Goal: Task Accomplishment & Management: Use online tool/utility

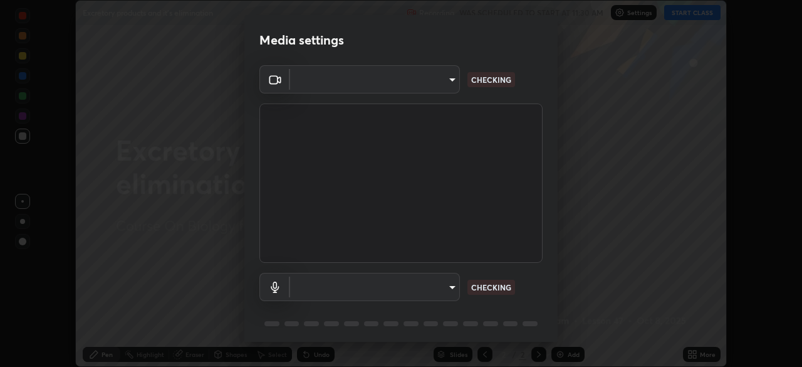
scroll to position [367, 802]
type input "09f294524f3521c037d78ee7cdb71511b6c9344afeed810a356f0d23342d5398"
click at [436, 273] on body "Erase all Excretory products and it's elimination Recording WAS SCHEDULED TO ST…" at bounding box center [401, 183] width 802 height 367
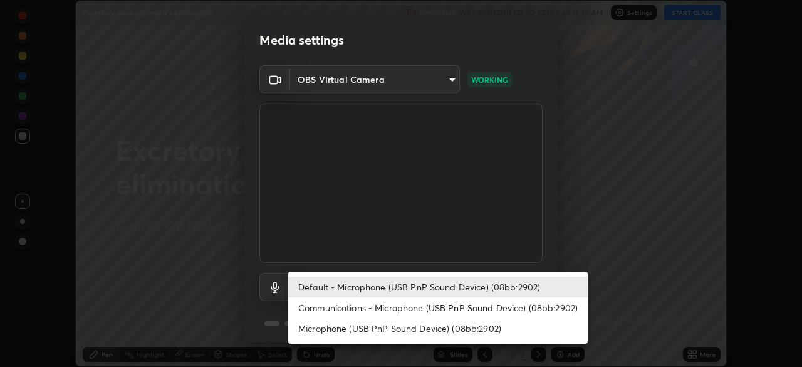
click at [444, 311] on li "Communications - Microphone (USB PnP Sound Device) (08bb:2902)" at bounding box center [438, 307] width 300 height 21
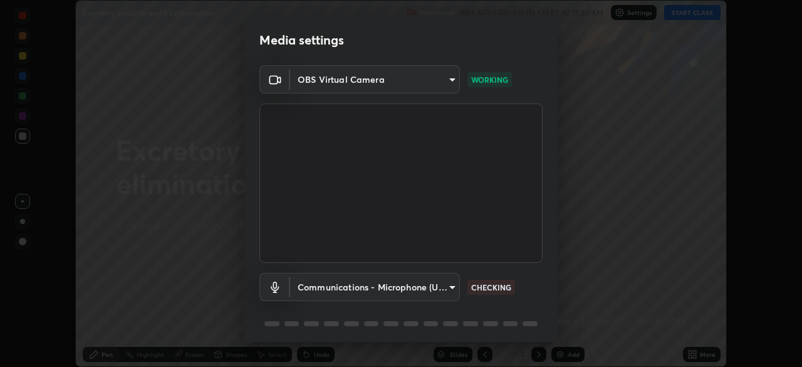
click at [439, 293] on body "Erase all Excretory products and it's elimination Recording WAS SCHEDULED TO ST…" at bounding box center [401, 183] width 802 height 367
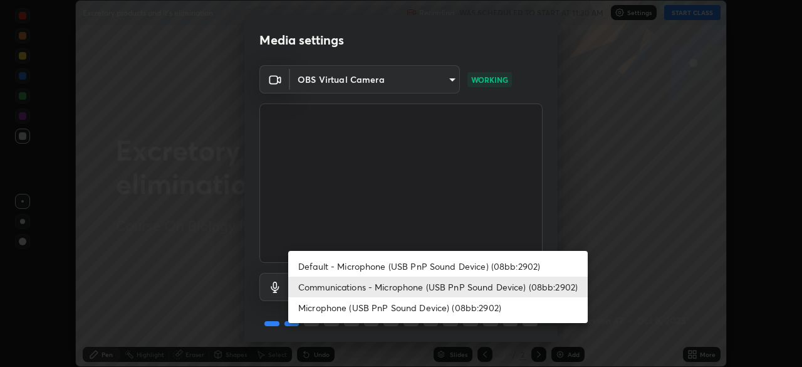
click at [446, 268] on li "Default - Microphone (USB PnP Sound Device) (08bb:2902)" at bounding box center [438, 266] width 300 height 21
type input "default"
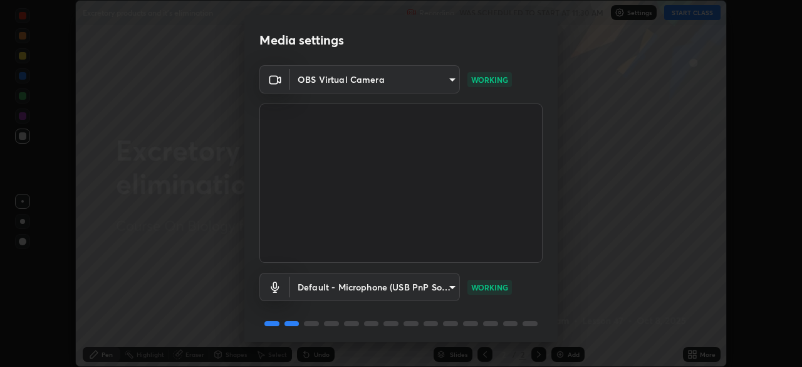
scroll to position [45, 0]
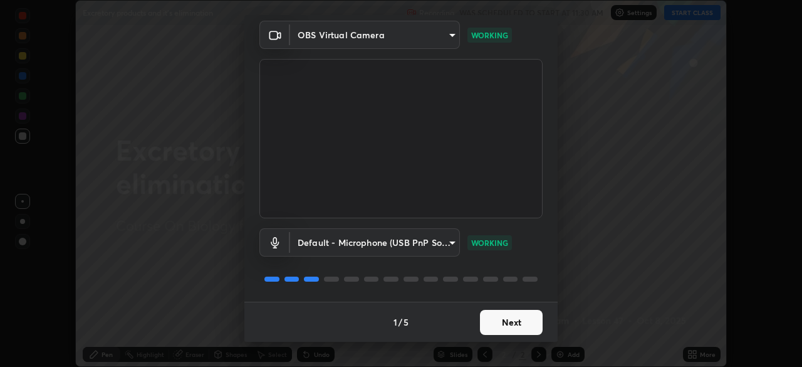
click at [492, 322] on button "Next" at bounding box center [511, 322] width 63 height 25
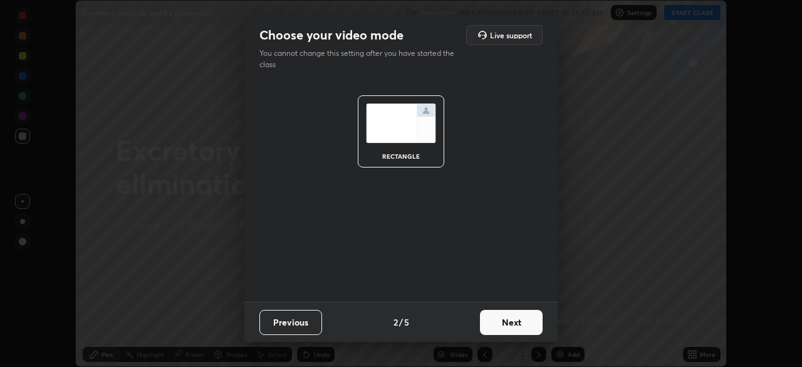
scroll to position [0, 0]
click at [505, 318] on button "Next" at bounding box center [511, 322] width 63 height 25
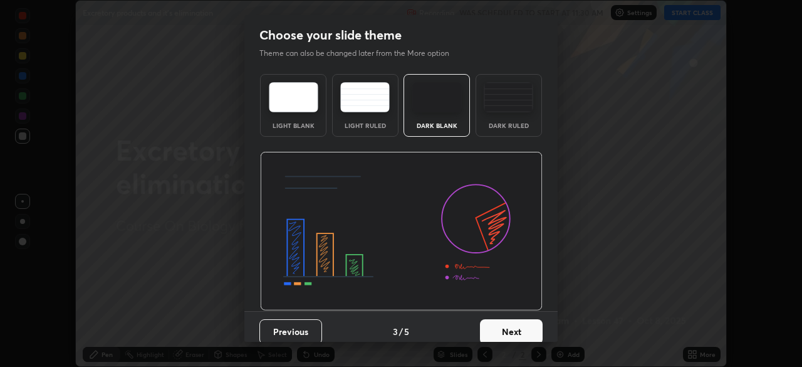
click at [507, 125] on div "Dark Ruled" at bounding box center [509, 125] width 50 height 6
click at [517, 328] on button "Next" at bounding box center [511, 331] width 63 height 25
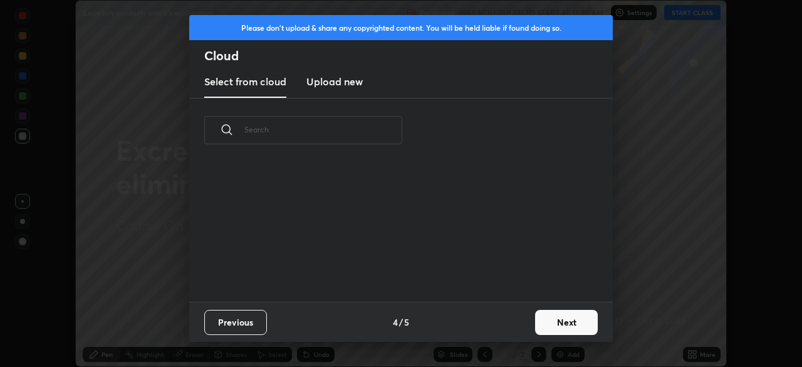
click at [542, 326] on button "Next" at bounding box center [566, 322] width 63 height 25
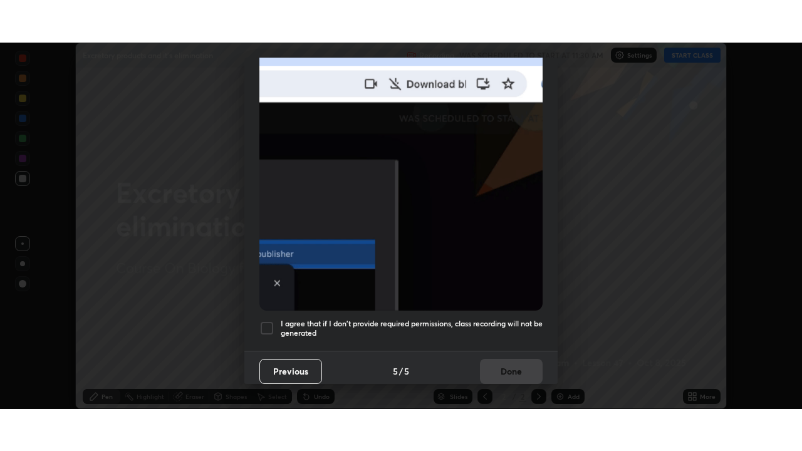
scroll to position [300, 0]
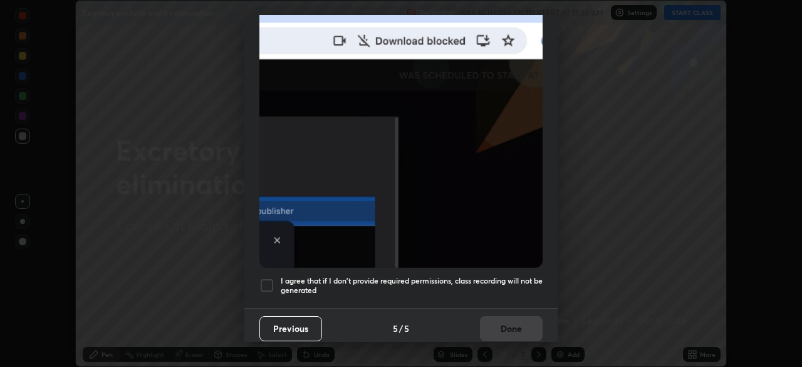
click at [315, 276] on h5 "I agree that if I don't provide required permissions, class recording will not …" at bounding box center [412, 285] width 262 height 19
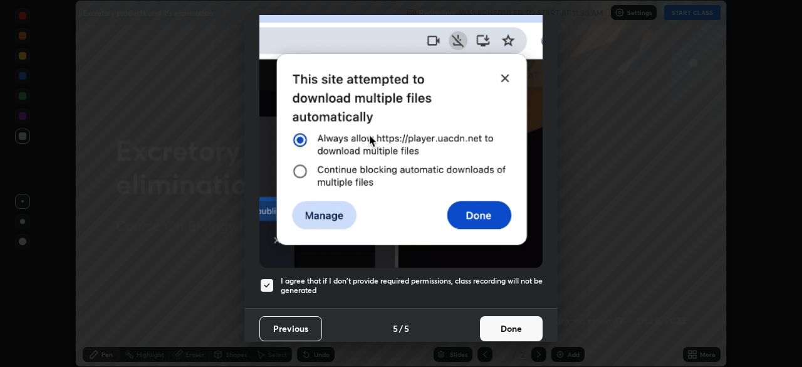
click at [490, 321] on button "Done" at bounding box center [511, 328] width 63 height 25
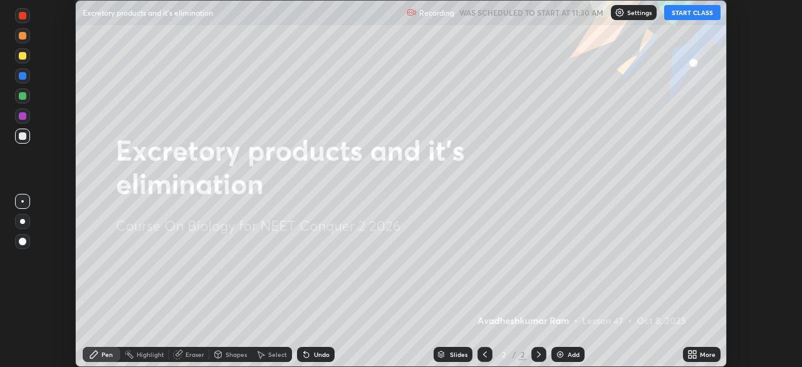
click at [690, 14] on button "START CLASS" at bounding box center [692, 12] width 56 height 15
click at [692, 354] on icon at bounding box center [693, 354] width 10 height 10
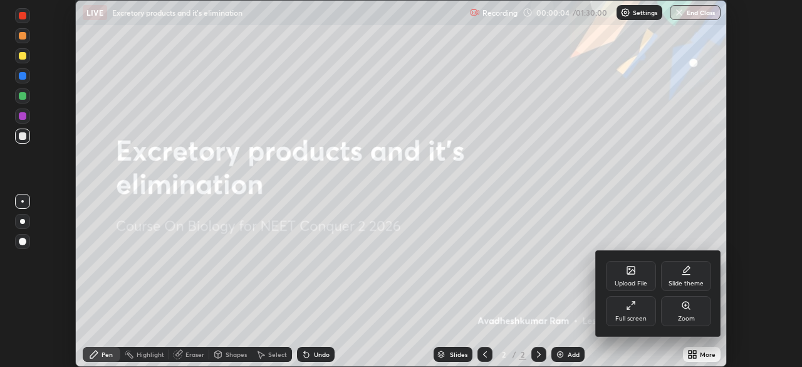
click at [626, 313] on div "Full screen" at bounding box center [631, 311] width 50 height 30
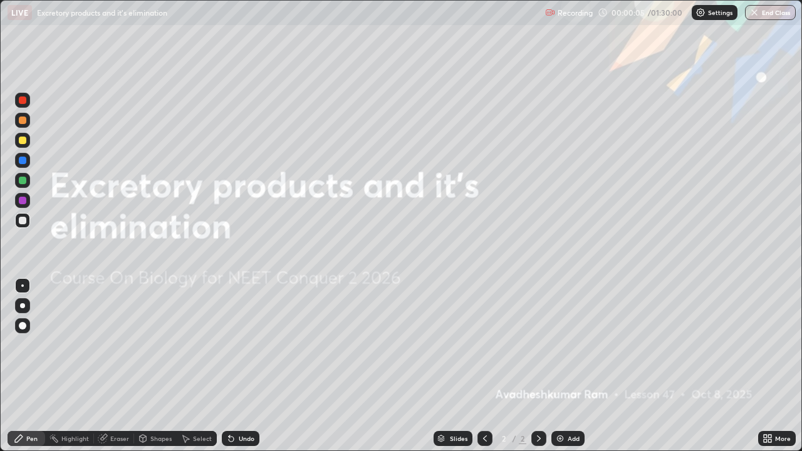
scroll to position [451, 802]
click at [580, 366] on div "Add" at bounding box center [568, 438] width 33 height 15
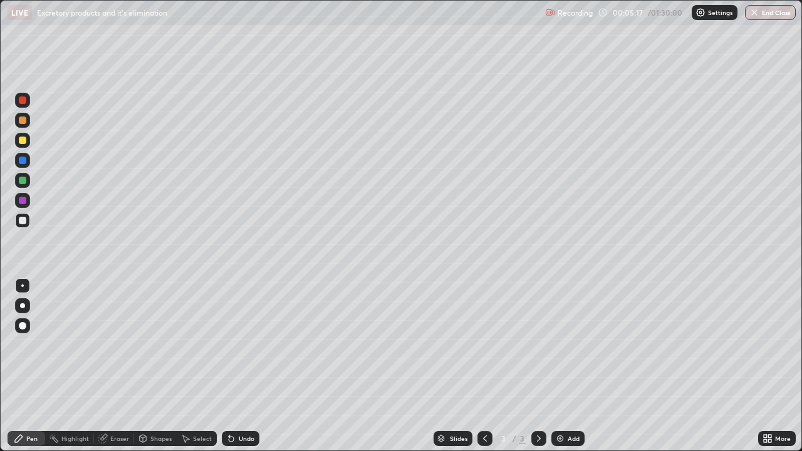
click at [23, 142] on div at bounding box center [23, 141] width 8 height 8
click at [23, 182] on div at bounding box center [23, 181] width 8 height 8
click at [23, 221] on div at bounding box center [23, 221] width 8 height 8
click at [243, 366] on div "Undo" at bounding box center [247, 439] width 16 height 6
click at [23, 102] on div at bounding box center [23, 101] width 8 height 8
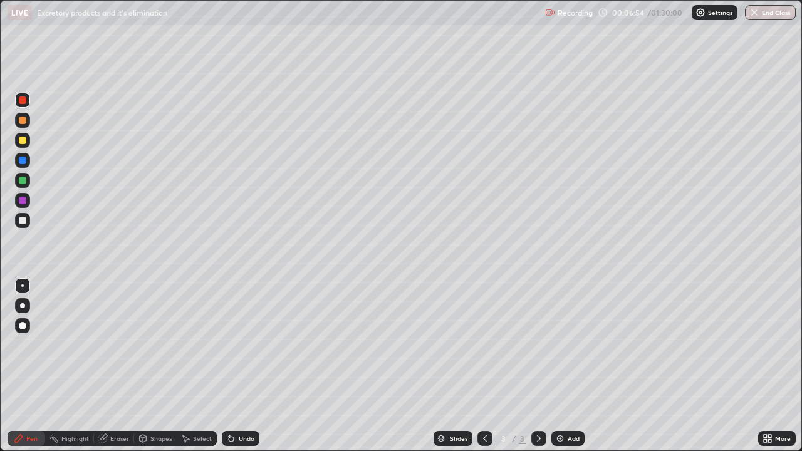
click at [234, 366] on div "Undo" at bounding box center [241, 438] width 38 height 15
click at [22, 141] on div at bounding box center [23, 141] width 8 height 8
click at [23, 163] on div at bounding box center [23, 161] width 8 height 8
click at [26, 140] on div at bounding box center [23, 141] width 8 height 8
click at [22, 223] on div at bounding box center [23, 221] width 8 height 8
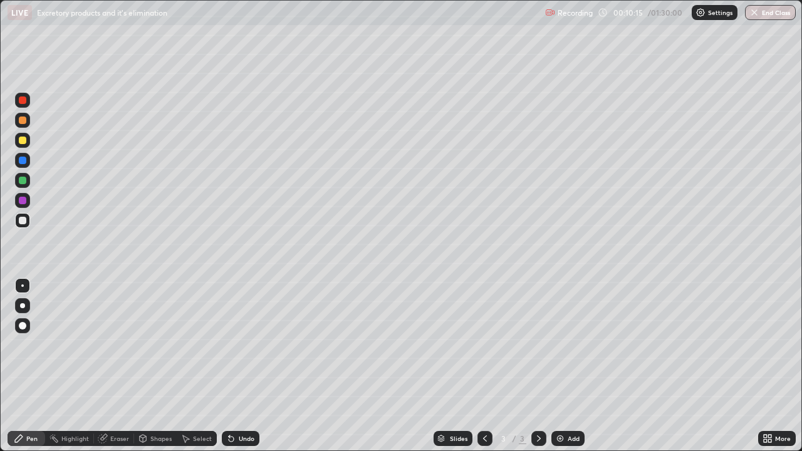
click at [24, 181] on div at bounding box center [23, 181] width 8 height 8
click at [26, 223] on div at bounding box center [22, 220] width 15 height 15
click at [23, 141] on div at bounding box center [23, 141] width 8 height 8
click at [20, 222] on div at bounding box center [23, 221] width 8 height 8
click at [23, 162] on div at bounding box center [23, 161] width 8 height 8
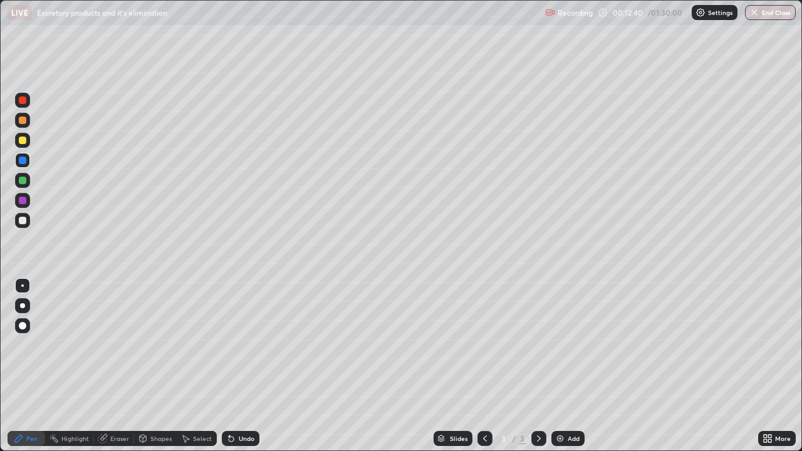
click at [24, 142] on div at bounding box center [23, 141] width 8 height 8
click at [21, 142] on div at bounding box center [23, 141] width 8 height 8
click at [21, 103] on div at bounding box center [23, 101] width 8 height 8
click at [21, 100] on div at bounding box center [23, 101] width 8 height 8
click at [239, 366] on div "Undo" at bounding box center [247, 439] width 16 height 6
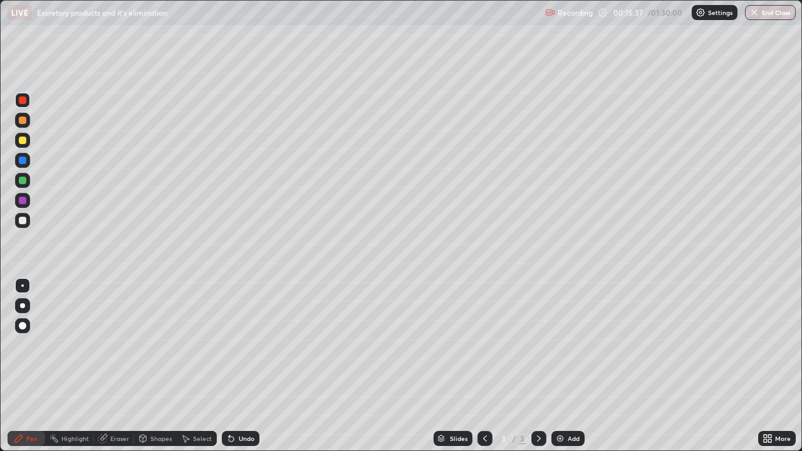
click at [239, 366] on div "Undo" at bounding box center [247, 439] width 16 height 6
click at [22, 221] on div at bounding box center [23, 221] width 8 height 8
click at [243, 366] on div "Undo" at bounding box center [241, 438] width 38 height 15
click at [23, 100] on div at bounding box center [23, 101] width 8 height 8
click at [23, 162] on div at bounding box center [23, 161] width 8 height 8
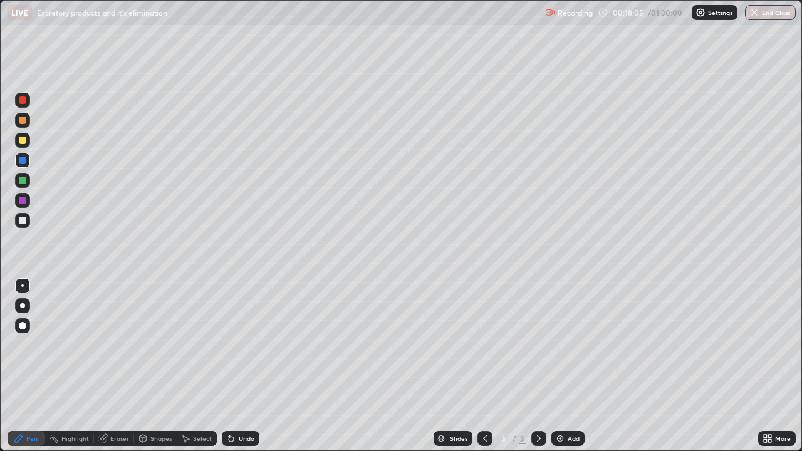
click at [244, 366] on div "Undo" at bounding box center [241, 438] width 38 height 15
click at [21, 142] on div at bounding box center [23, 141] width 8 height 8
click at [25, 183] on div at bounding box center [23, 181] width 8 height 8
click at [23, 141] on div at bounding box center [23, 141] width 8 height 8
click at [23, 221] on div at bounding box center [23, 221] width 8 height 8
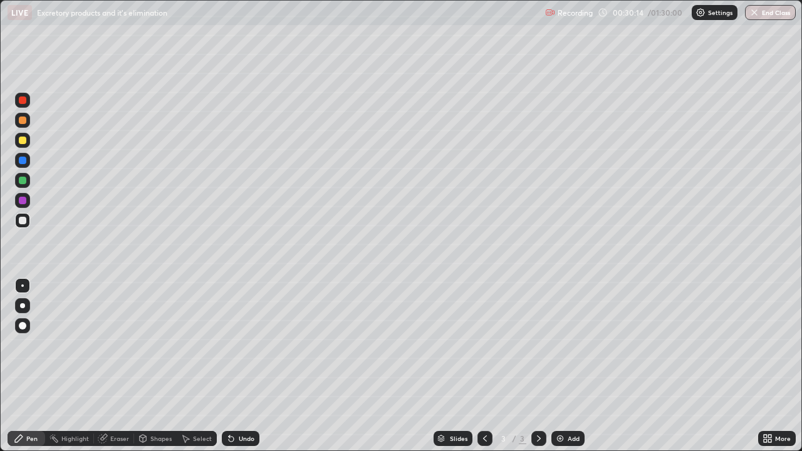
click at [568, 366] on div "Add" at bounding box center [574, 439] width 12 height 6
click at [21, 224] on div at bounding box center [23, 221] width 8 height 8
click at [20, 141] on div at bounding box center [23, 141] width 8 height 8
click at [22, 182] on div at bounding box center [23, 181] width 8 height 8
click at [24, 222] on div at bounding box center [23, 221] width 8 height 8
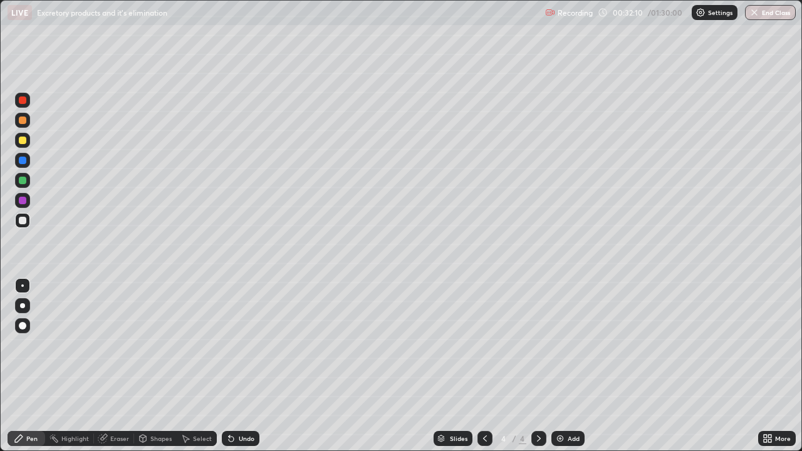
click at [236, 366] on div "Undo" at bounding box center [241, 438] width 38 height 15
click at [27, 139] on div at bounding box center [22, 140] width 15 height 15
click at [23, 122] on div at bounding box center [23, 121] width 8 height 8
click at [110, 366] on div "Eraser" at bounding box center [119, 439] width 19 height 6
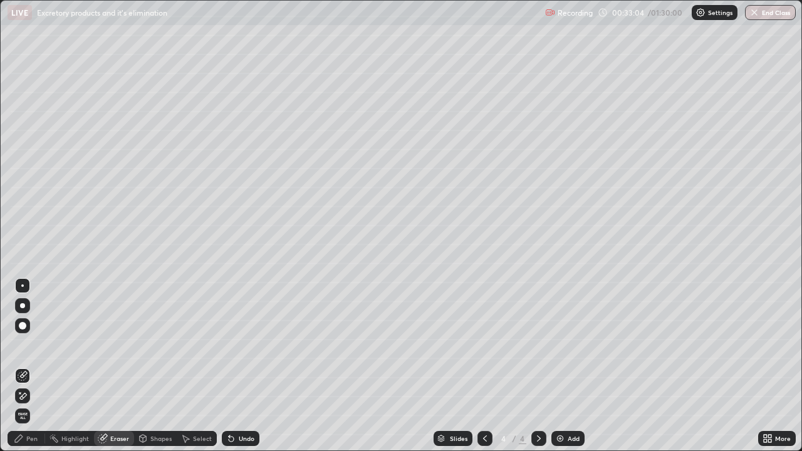
click at [29, 366] on div "Pen" at bounding box center [31, 439] width 11 height 6
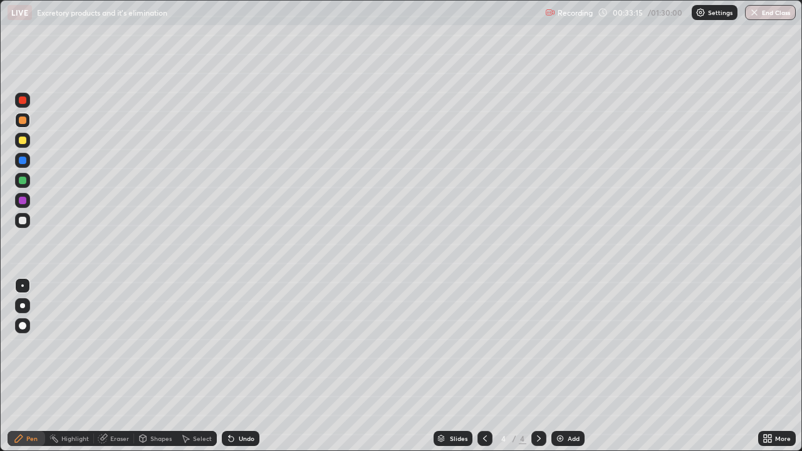
click at [23, 162] on div at bounding box center [23, 161] width 8 height 8
click at [24, 183] on div at bounding box center [23, 181] width 8 height 8
click at [23, 142] on div at bounding box center [23, 141] width 8 height 8
click at [23, 140] on div at bounding box center [23, 141] width 8 height 8
click at [236, 366] on div "Undo" at bounding box center [241, 438] width 38 height 15
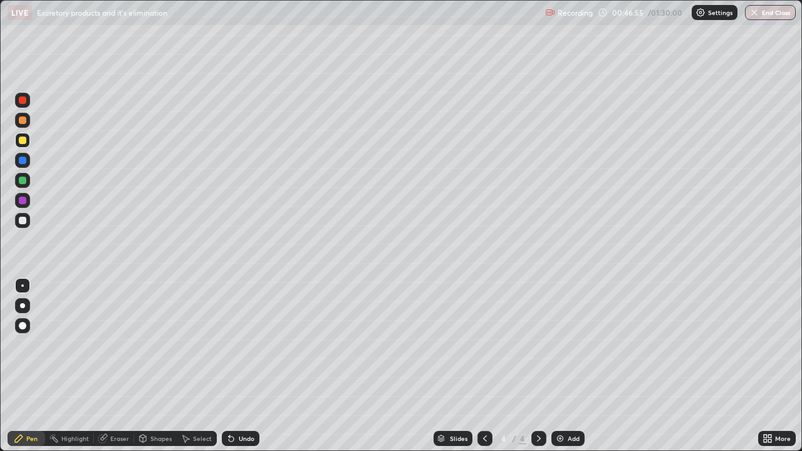
click at [560, 366] on img at bounding box center [560, 439] width 10 height 10
click at [21, 222] on div at bounding box center [23, 221] width 8 height 8
click at [23, 101] on div at bounding box center [23, 101] width 8 height 8
click at [23, 141] on div at bounding box center [23, 141] width 8 height 8
click at [115, 366] on div "Eraser" at bounding box center [119, 439] width 19 height 6
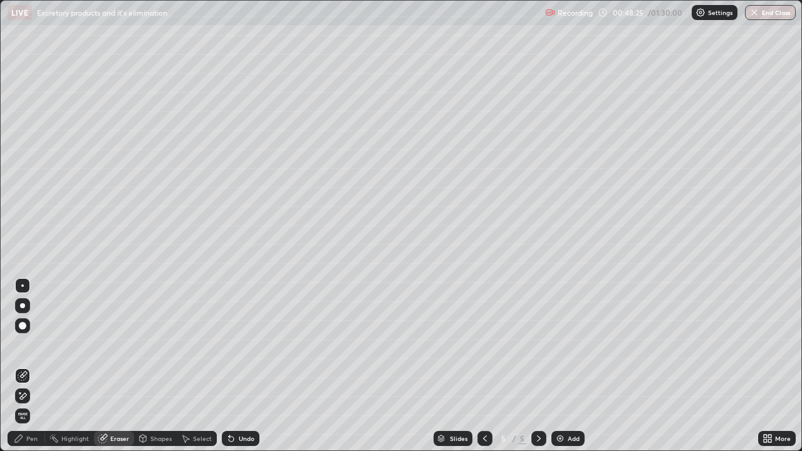
click at [30, 366] on div "Pen" at bounding box center [27, 438] width 38 height 15
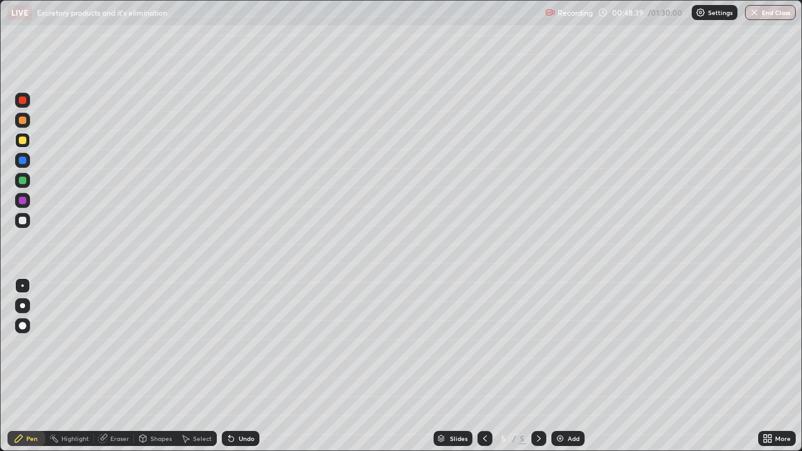
click at [240, 366] on div "Undo" at bounding box center [241, 438] width 38 height 15
click at [241, 366] on div "Undo" at bounding box center [247, 439] width 16 height 6
click at [236, 366] on div "Undo" at bounding box center [241, 438] width 38 height 15
click at [23, 221] on div at bounding box center [23, 221] width 8 height 8
click at [245, 366] on div "Undo" at bounding box center [241, 438] width 38 height 15
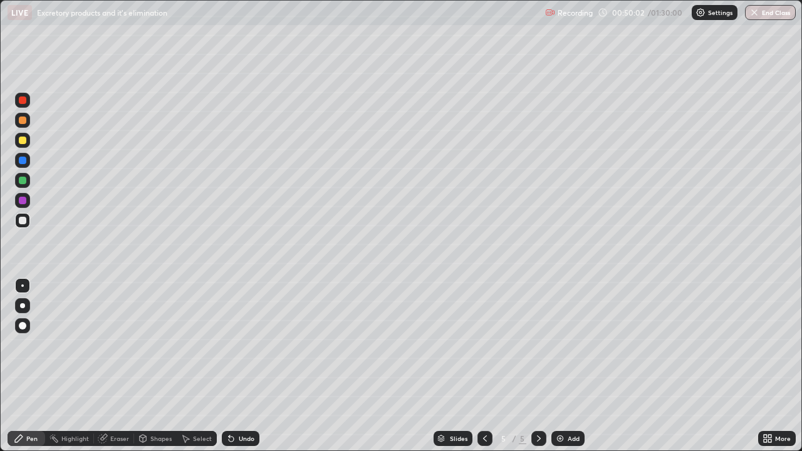
click at [236, 366] on div "Undo" at bounding box center [241, 438] width 38 height 15
click at [21, 144] on div at bounding box center [23, 141] width 8 height 8
click at [239, 366] on div "Undo" at bounding box center [241, 438] width 38 height 15
click at [22, 97] on div at bounding box center [23, 101] width 8 height 8
click at [23, 139] on div at bounding box center [23, 141] width 8 height 8
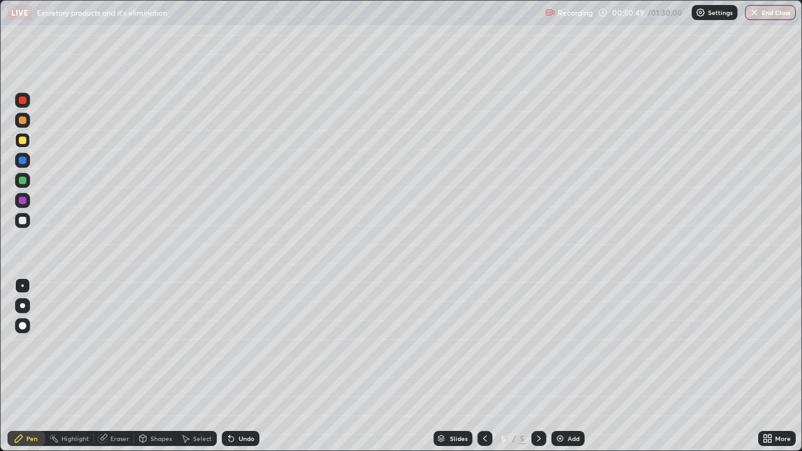
click at [22, 125] on div at bounding box center [22, 120] width 15 height 15
click at [21, 221] on div at bounding box center [23, 221] width 8 height 8
click at [22, 123] on div at bounding box center [23, 121] width 8 height 8
click at [21, 160] on div at bounding box center [23, 161] width 8 height 8
click at [24, 217] on div at bounding box center [23, 221] width 8 height 8
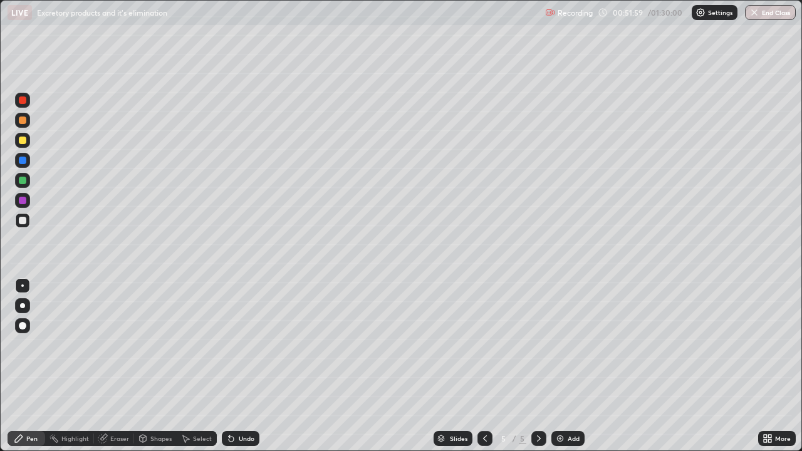
click at [21, 222] on div at bounding box center [23, 221] width 8 height 8
click at [23, 103] on div at bounding box center [23, 101] width 8 height 8
click at [23, 142] on div at bounding box center [23, 141] width 8 height 8
click at [143, 366] on icon at bounding box center [143, 438] width 7 height 2
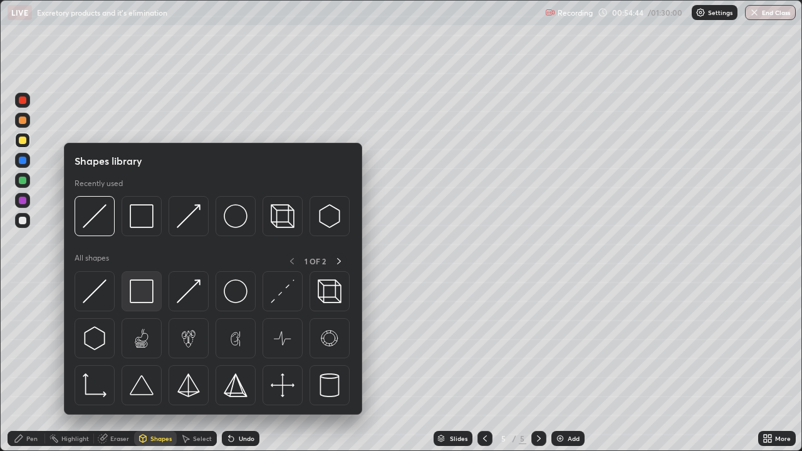
click at [138, 293] on img at bounding box center [142, 292] width 24 height 24
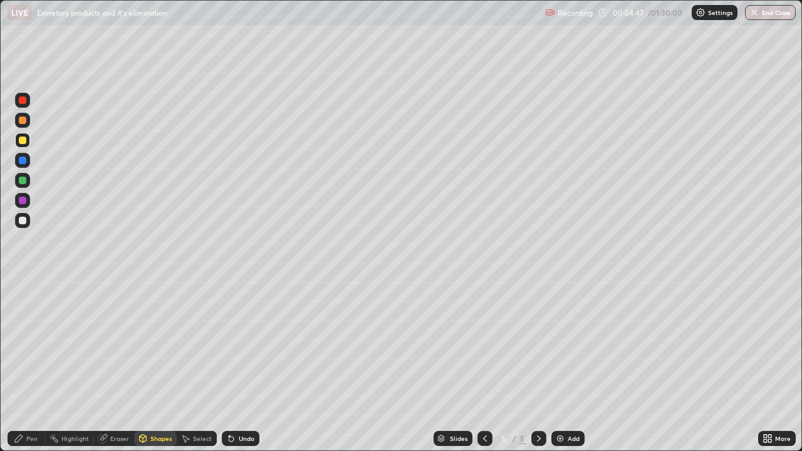
click at [25, 366] on div "Pen" at bounding box center [27, 438] width 38 height 15
click at [22, 146] on div at bounding box center [22, 140] width 15 height 15
click at [108, 366] on div "Eraser" at bounding box center [114, 438] width 40 height 15
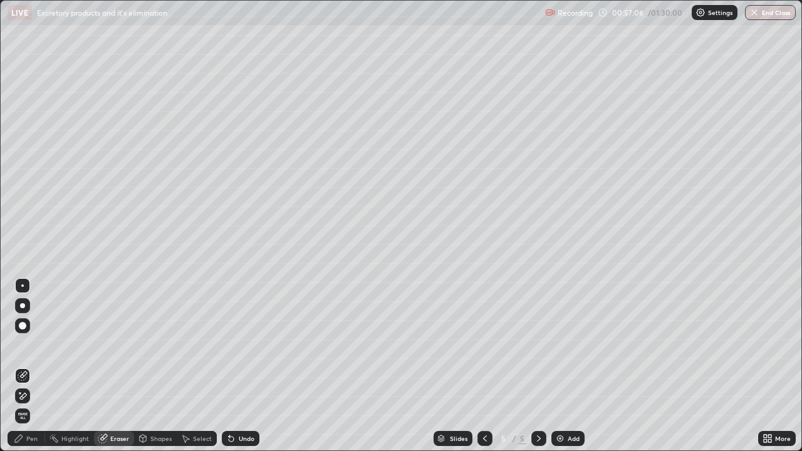
click at [31, 366] on div "Pen" at bounding box center [31, 439] width 11 height 6
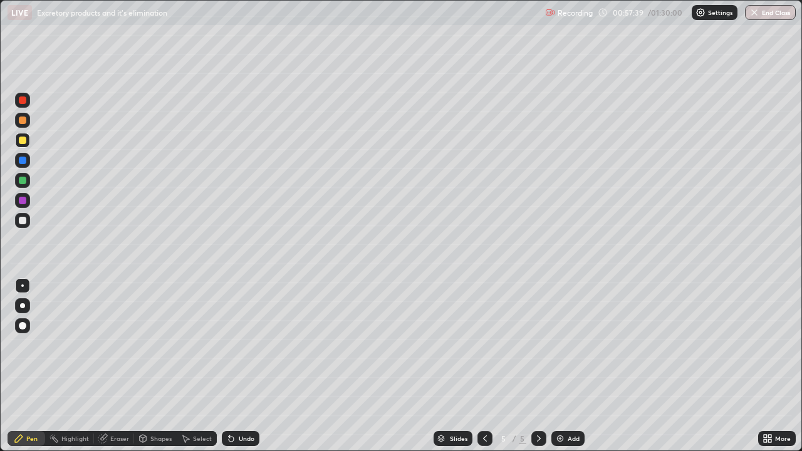
click at [23, 123] on div at bounding box center [23, 121] width 8 height 8
click at [239, 366] on div "Undo" at bounding box center [247, 439] width 16 height 6
click at [237, 366] on div "Undo" at bounding box center [241, 438] width 38 height 15
click at [23, 222] on div at bounding box center [23, 221] width 8 height 8
click at [23, 98] on div at bounding box center [23, 101] width 8 height 8
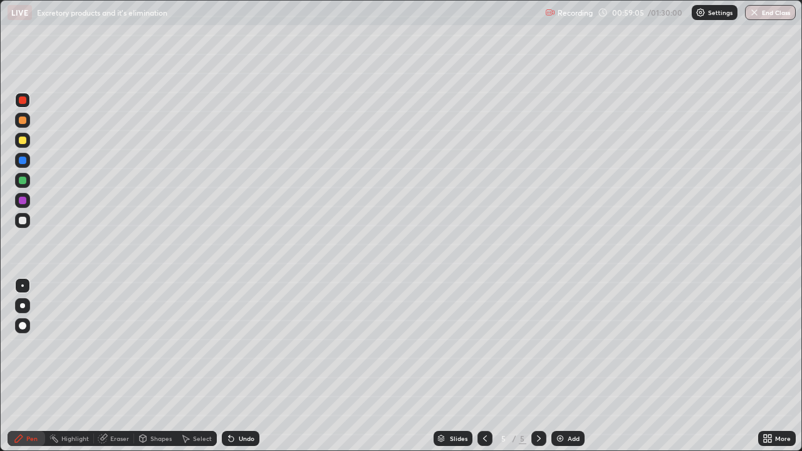
click at [21, 218] on div at bounding box center [23, 221] width 8 height 8
click at [22, 197] on div at bounding box center [23, 201] width 8 height 8
click at [20, 221] on div at bounding box center [23, 221] width 8 height 8
click at [24, 123] on div at bounding box center [23, 121] width 8 height 8
click at [19, 178] on div at bounding box center [23, 181] width 8 height 8
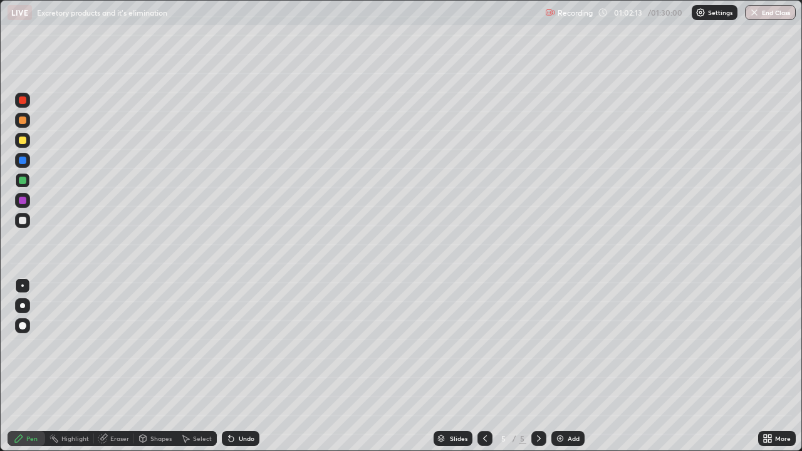
click at [120, 366] on div "Eraser" at bounding box center [119, 439] width 19 height 6
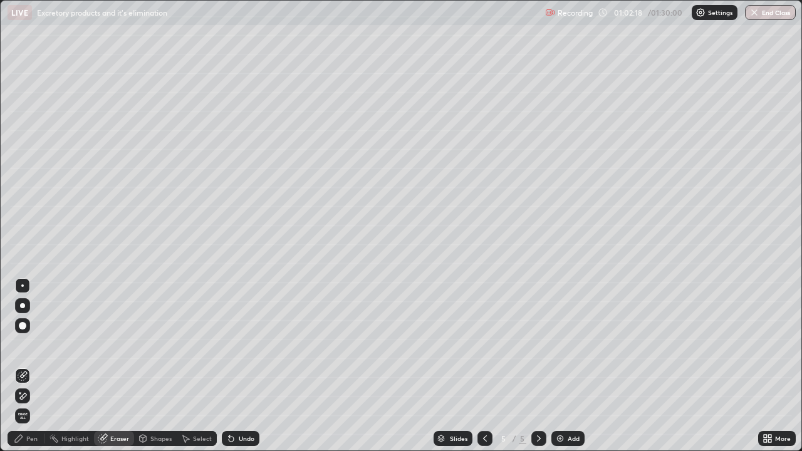
click at [26, 366] on div "Pen" at bounding box center [31, 439] width 11 height 6
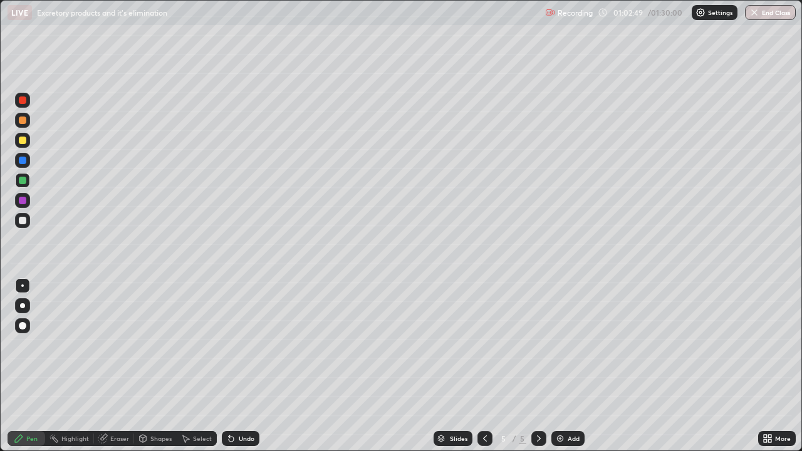
click at [24, 219] on div at bounding box center [23, 221] width 8 height 8
click at [25, 122] on div at bounding box center [23, 121] width 8 height 8
click at [23, 182] on div at bounding box center [23, 181] width 8 height 8
click at [23, 219] on div at bounding box center [23, 221] width 8 height 8
click at [249, 366] on div "Undo" at bounding box center [247, 439] width 16 height 6
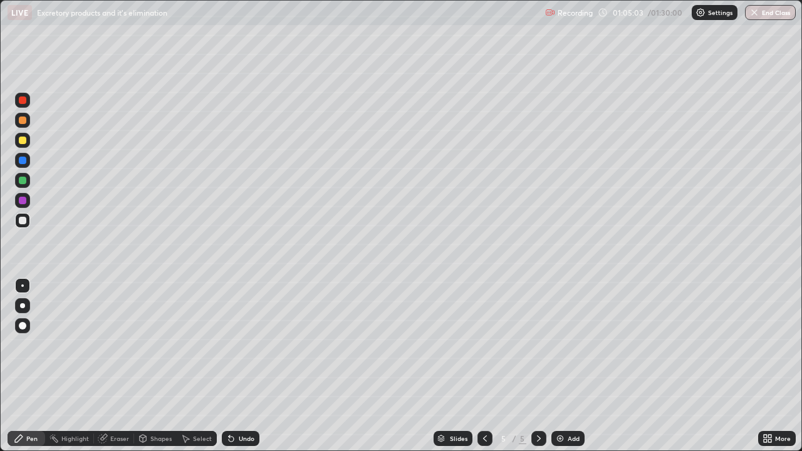
click at [118, 366] on div "Eraser" at bounding box center [119, 439] width 19 height 6
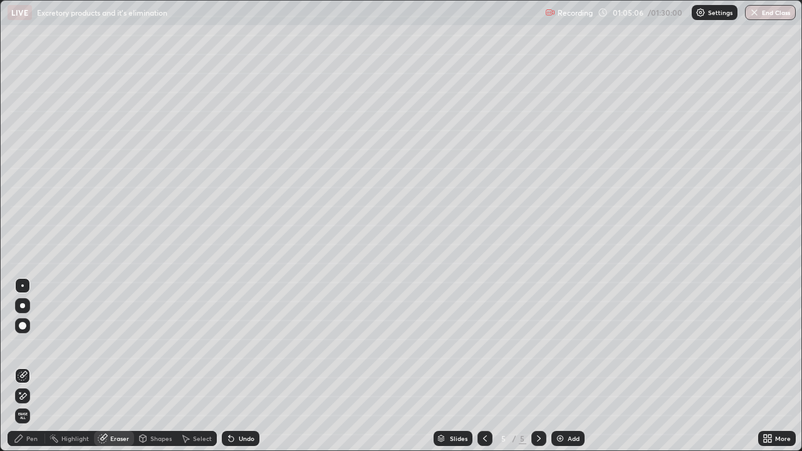
click at [21, 366] on icon at bounding box center [19, 439] width 10 height 10
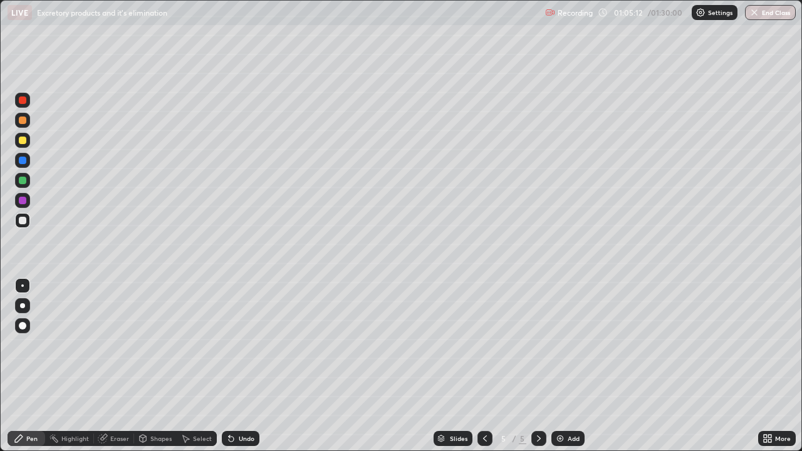
click at [243, 366] on div "Undo" at bounding box center [241, 438] width 38 height 15
click at [21, 141] on div at bounding box center [23, 141] width 8 height 8
click at [26, 179] on div at bounding box center [23, 181] width 8 height 8
click at [22, 222] on div at bounding box center [23, 221] width 8 height 8
click at [23, 182] on div at bounding box center [23, 181] width 8 height 8
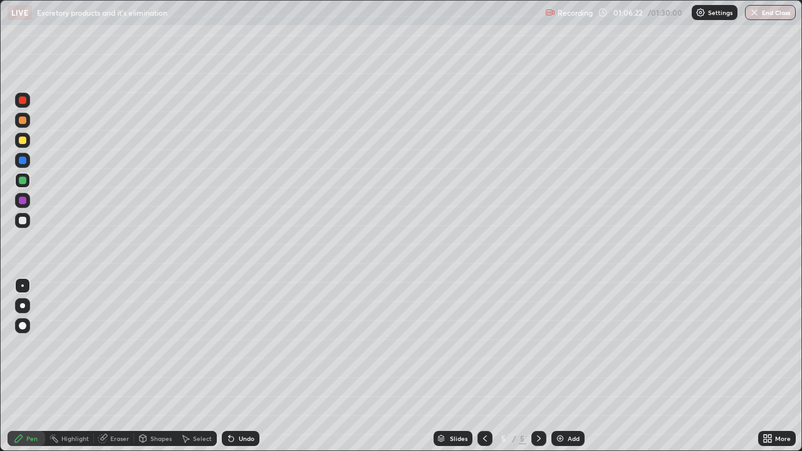
click at [23, 223] on div at bounding box center [23, 221] width 8 height 8
click at [21, 181] on div at bounding box center [23, 181] width 8 height 8
click at [191, 366] on div "Select" at bounding box center [197, 438] width 40 height 15
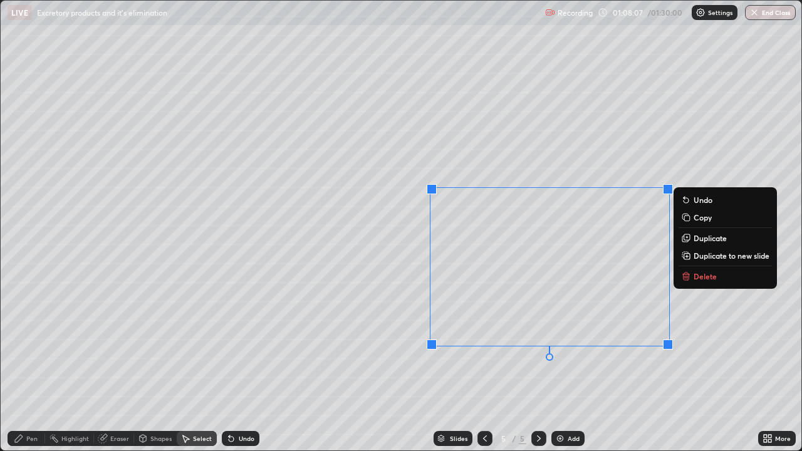
click at [115, 366] on div "Eraser" at bounding box center [119, 439] width 19 height 6
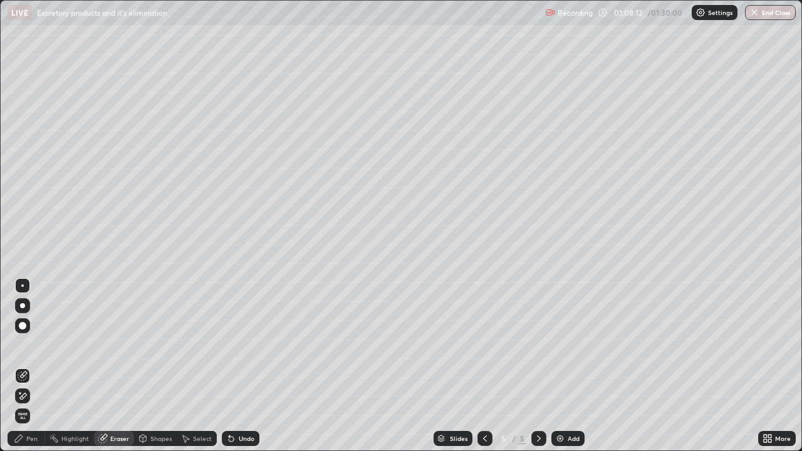
click at [29, 366] on div "Pen" at bounding box center [31, 439] width 11 height 6
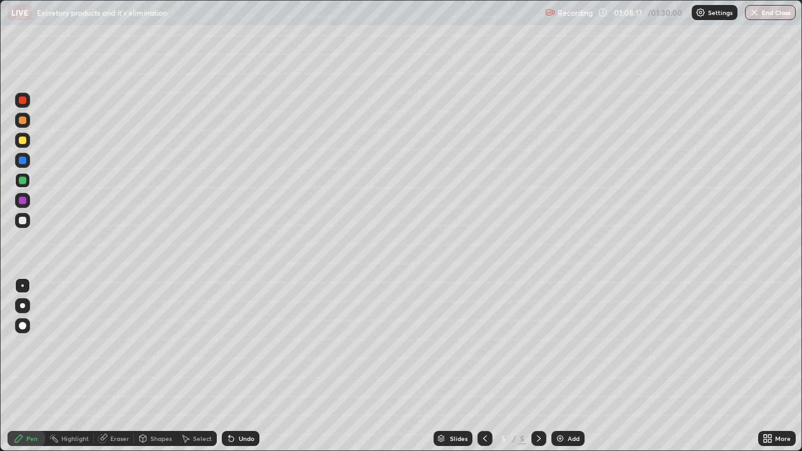
click at [22, 220] on div at bounding box center [23, 221] width 8 height 8
click at [123, 366] on div "Eraser" at bounding box center [114, 438] width 40 height 15
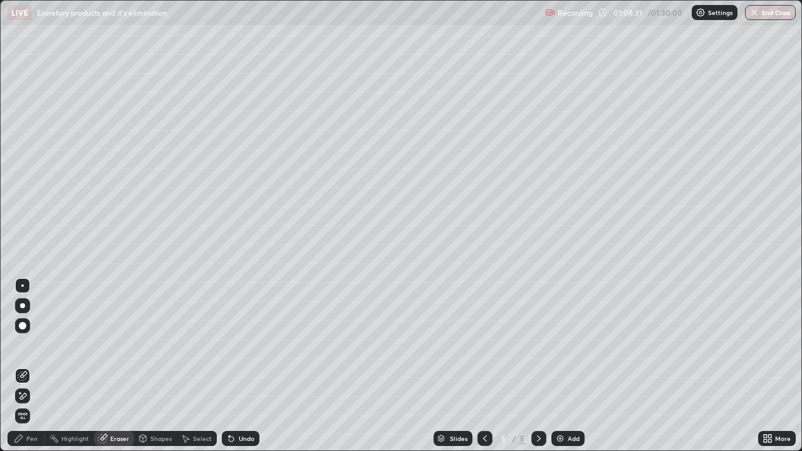
click at [29, 366] on div "Pen" at bounding box center [31, 439] width 11 height 6
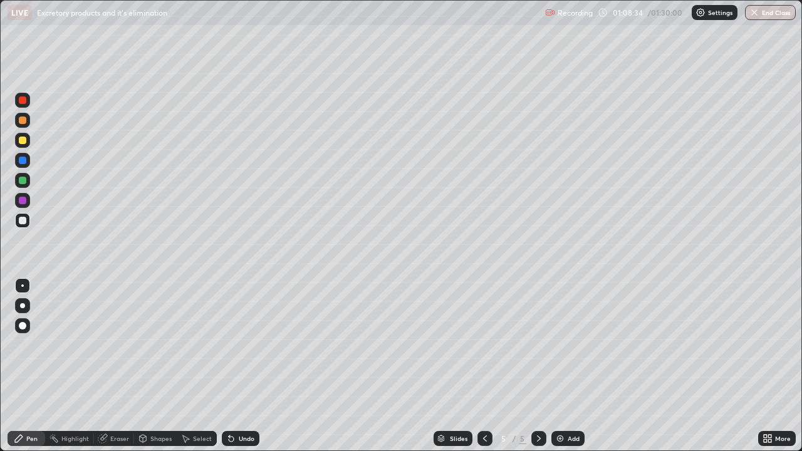
click at [21, 223] on div at bounding box center [23, 221] width 8 height 8
click at [120, 366] on div "Eraser" at bounding box center [119, 439] width 19 height 6
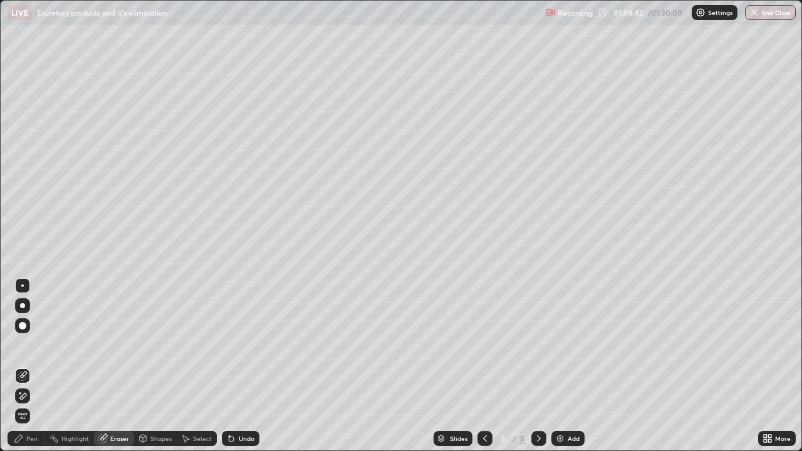
click at [199, 366] on div "Select" at bounding box center [202, 439] width 19 height 6
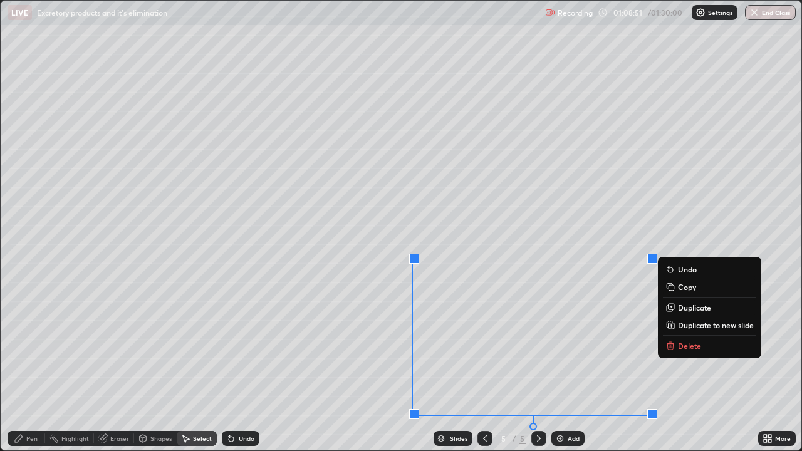
click at [118, 366] on div "Eraser" at bounding box center [114, 438] width 40 height 15
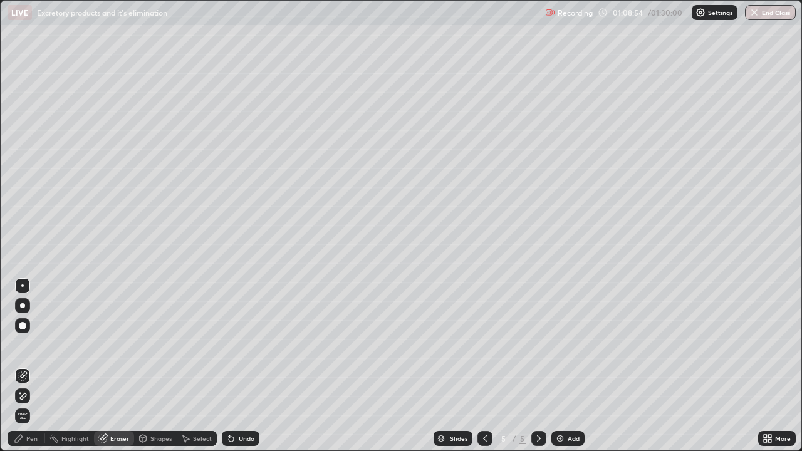
click at [191, 366] on div "Select" at bounding box center [197, 438] width 40 height 15
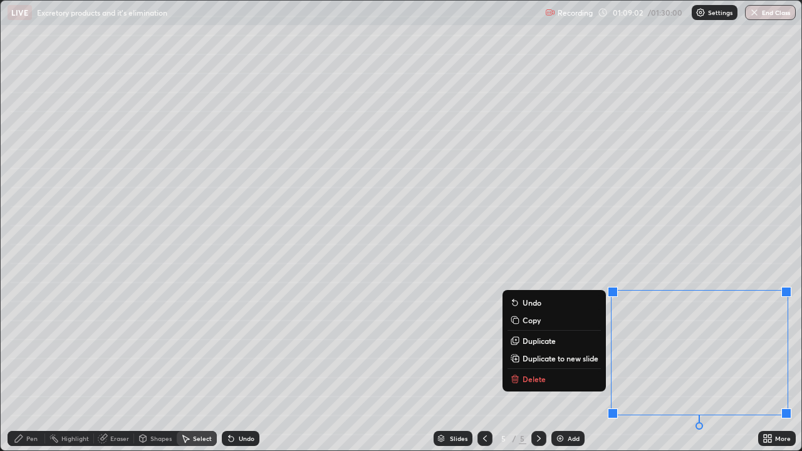
click at [119, 366] on div "Eraser" at bounding box center [119, 439] width 19 height 6
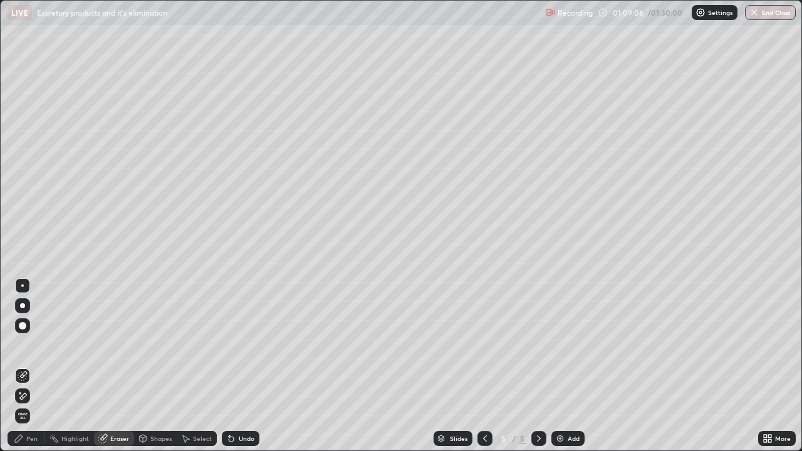
click at [36, 366] on div "Pen" at bounding box center [27, 438] width 38 height 15
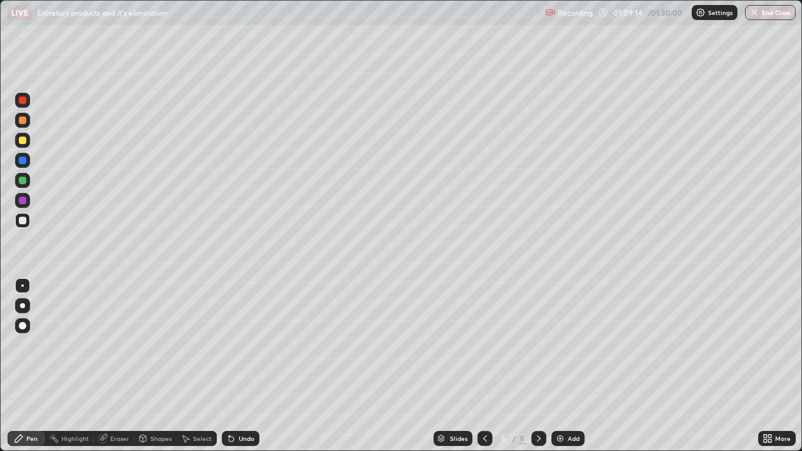
click at [22, 366] on icon at bounding box center [19, 439] width 8 height 8
click at [22, 221] on div at bounding box center [23, 221] width 8 height 8
click at [20, 182] on div at bounding box center [23, 181] width 8 height 8
click at [20, 222] on div at bounding box center [23, 221] width 8 height 8
click at [123, 366] on div "Eraser" at bounding box center [119, 439] width 19 height 6
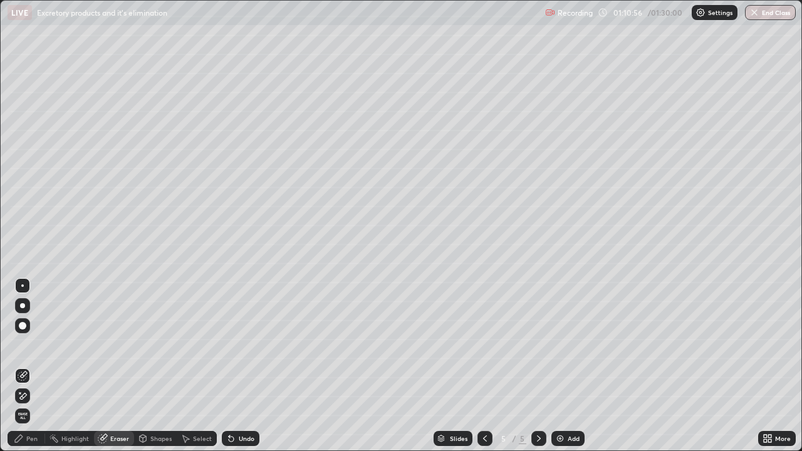
click at [29, 366] on div "Pen" at bounding box center [31, 439] width 11 height 6
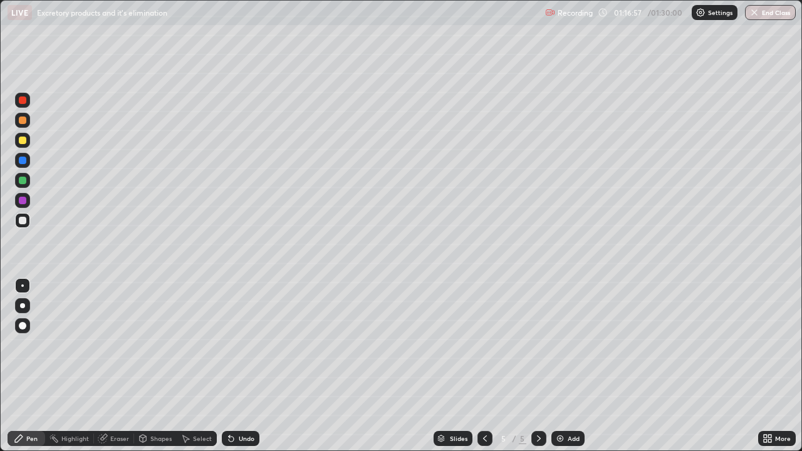
click at [20, 144] on div at bounding box center [23, 141] width 8 height 8
click at [193, 366] on div "Select" at bounding box center [202, 439] width 19 height 6
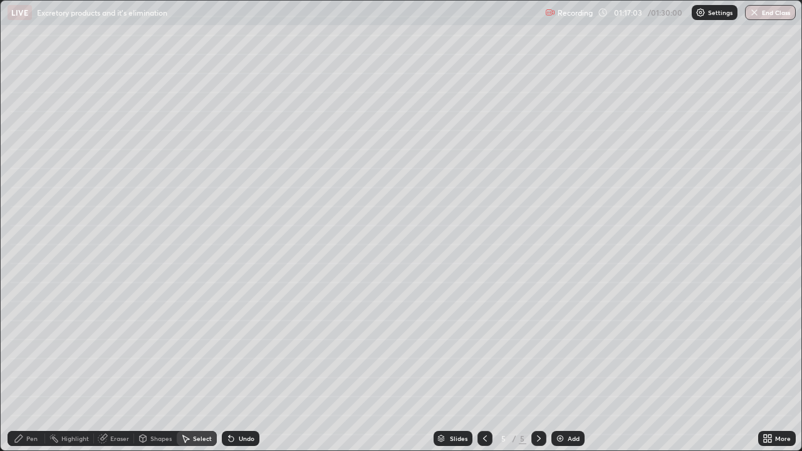
click at [151, 366] on div "Shapes" at bounding box center [160, 439] width 21 height 6
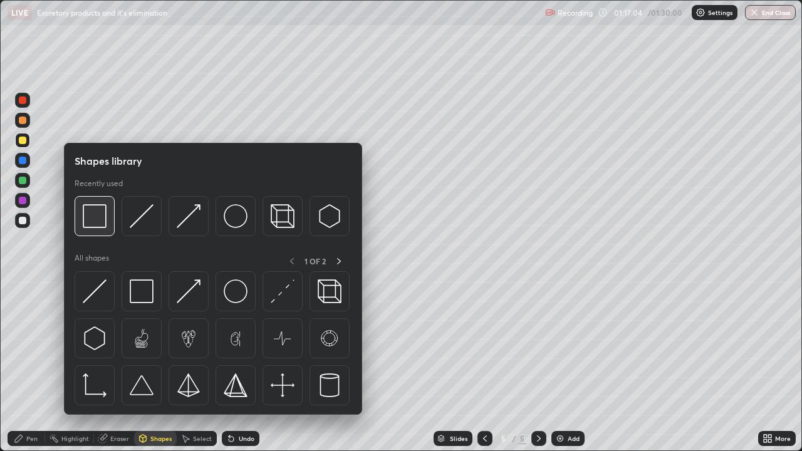
click at [98, 224] on img at bounding box center [95, 216] width 24 height 24
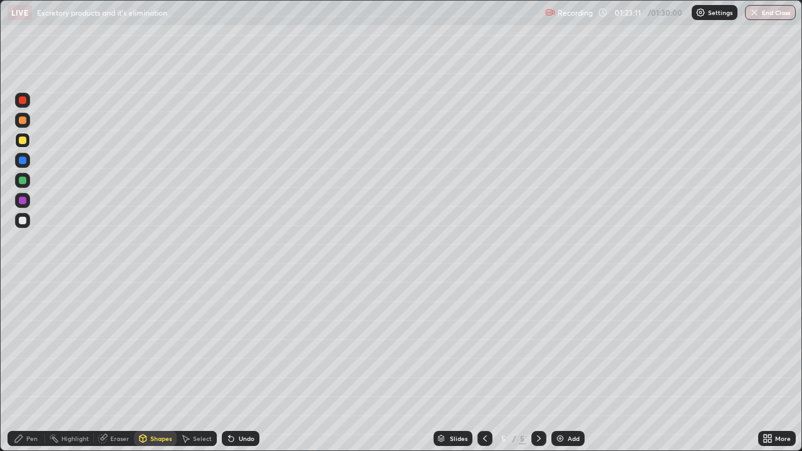
click at [560, 366] on img at bounding box center [560, 439] width 10 height 10
click at [23, 218] on div at bounding box center [23, 221] width 8 height 8
click at [237, 366] on div "Undo" at bounding box center [241, 438] width 38 height 15
click at [21, 366] on icon at bounding box center [19, 439] width 8 height 8
click at [196, 366] on div "Select" at bounding box center [202, 439] width 19 height 6
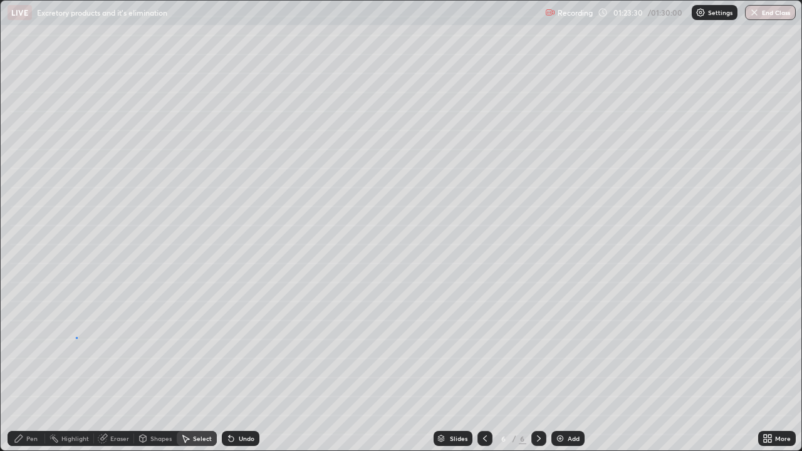
click at [76, 338] on div "0 ° Undo Copy Duplicate Duplicate to new slide Delete" at bounding box center [401, 226] width 801 height 450
click at [30, 366] on div "Pen" at bounding box center [31, 439] width 11 height 6
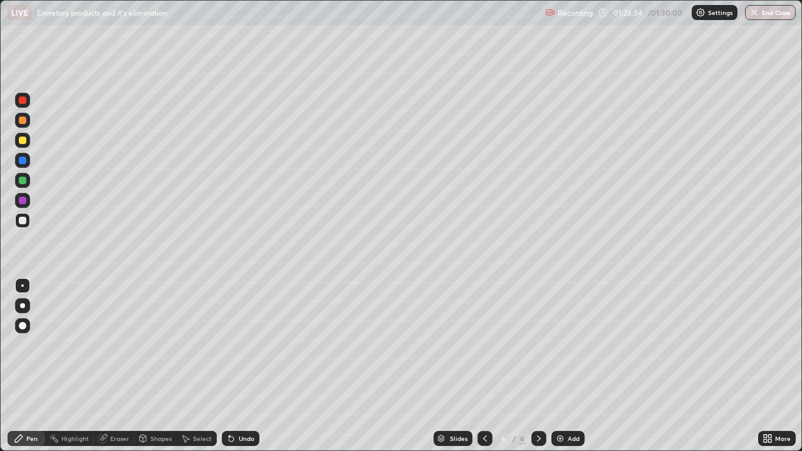
click at [188, 366] on icon at bounding box center [186, 439] width 10 height 10
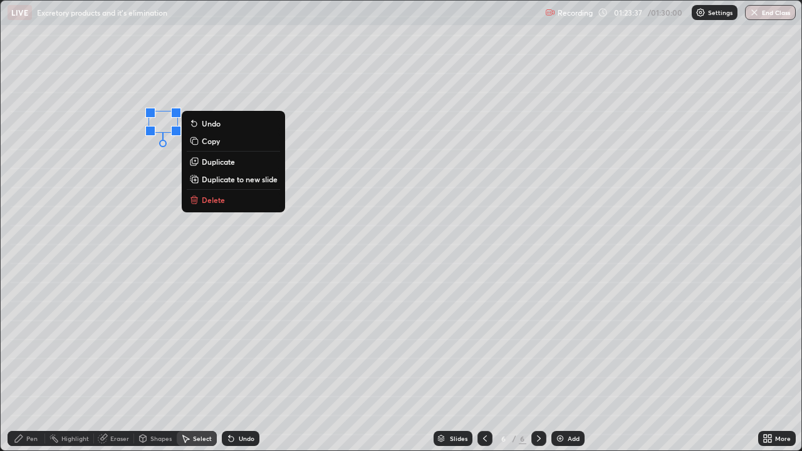
click at [113, 366] on div "Eraser" at bounding box center [119, 439] width 19 height 6
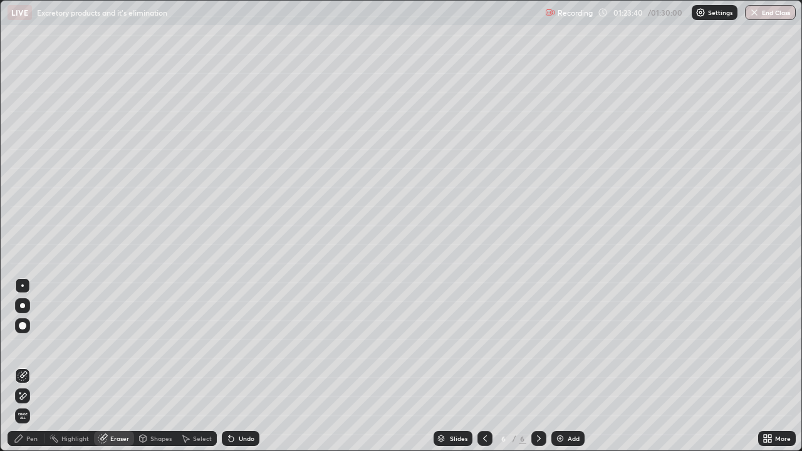
click at [26, 366] on div "Pen" at bounding box center [27, 438] width 38 height 15
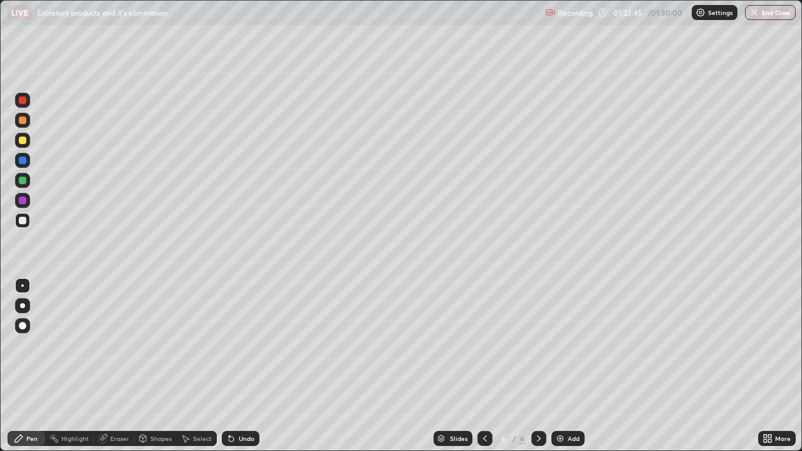
click at [117, 366] on div "Eraser" at bounding box center [119, 439] width 19 height 6
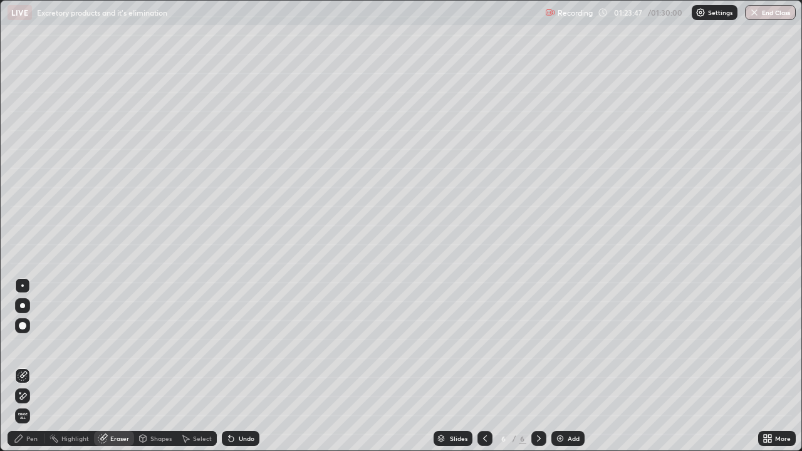
click at [201, 366] on div "Select" at bounding box center [202, 439] width 19 height 6
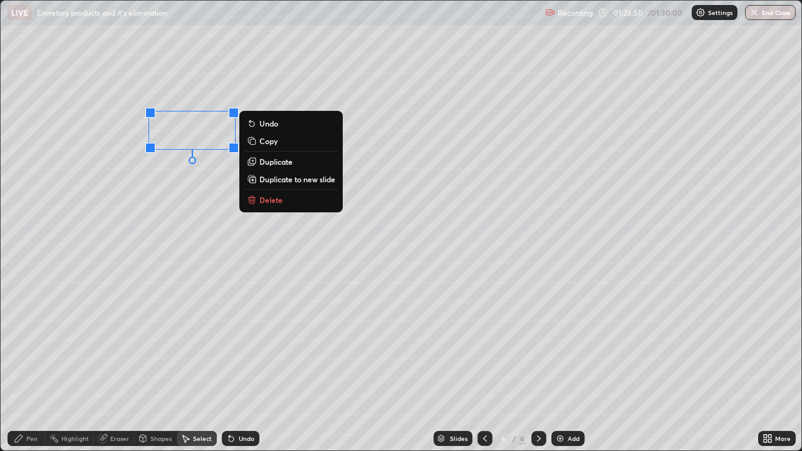
click at [211, 198] on div "0 ° Undo Copy Duplicate Duplicate to new slide Delete" at bounding box center [401, 226] width 801 height 450
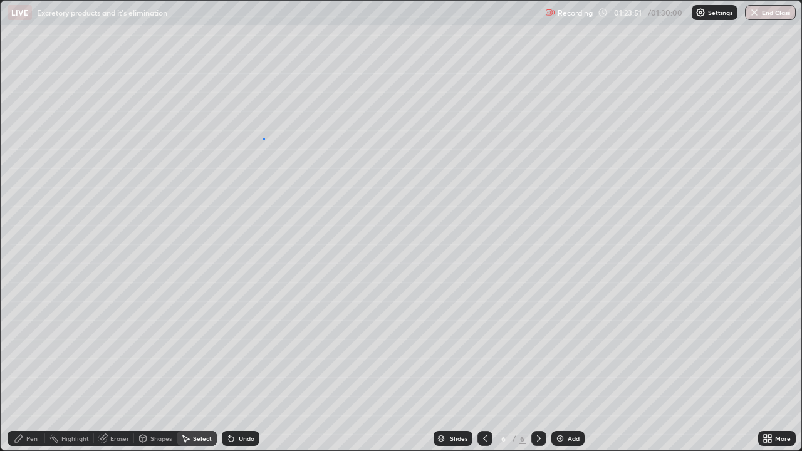
click at [263, 139] on div "0 ° Undo Copy Duplicate Duplicate to new slide Delete" at bounding box center [401, 226] width 801 height 450
click at [21, 366] on icon at bounding box center [19, 439] width 8 height 8
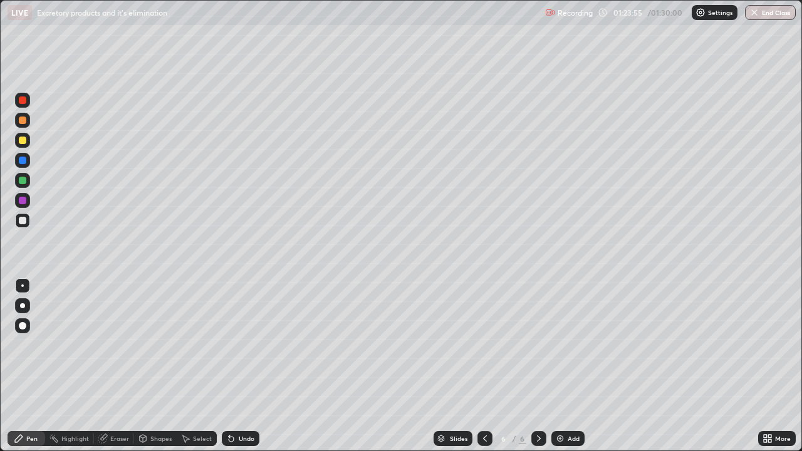
click at [118, 366] on div "Eraser" at bounding box center [119, 439] width 19 height 6
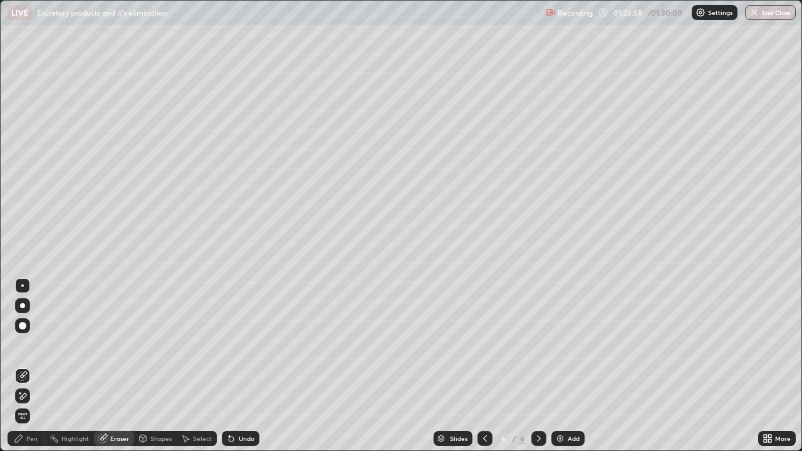
click at [31, 366] on div "Pen" at bounding box center [31, 439] width 11 height 6
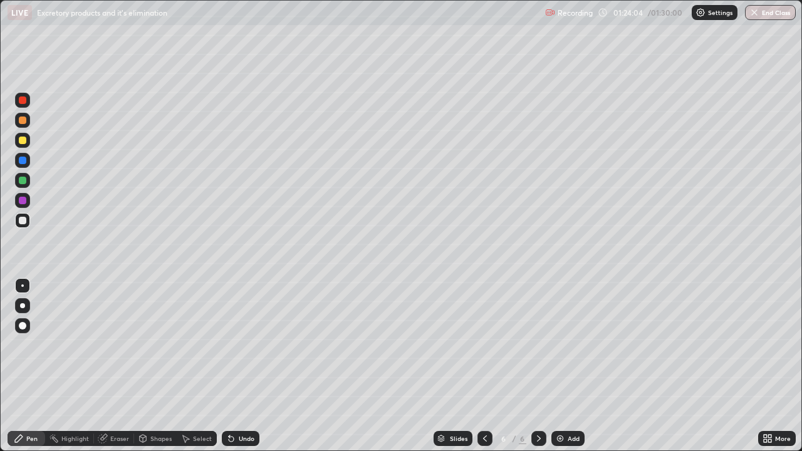
click at [239, 366] on div "Undo" at bounding box center [247, 439] width 16 height 6
click at [483, 366] on icon at bounding box center [485, 439] width 4 height 6
click at [538, 366] on icon at bounding box center [539, 439] width 10 height 10
click at [23, 180] on div at bounding box center [23, 181] width 8 height 8
click at [23, 103] on div at bounding box center [23, 101] width 8 height 8
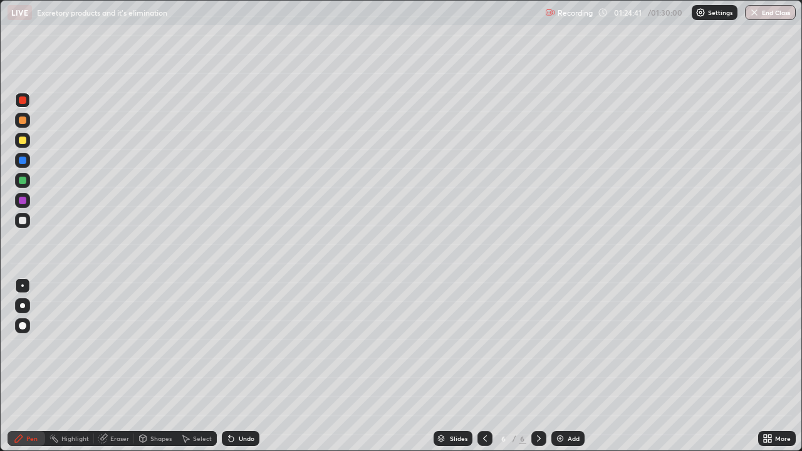
click at [239, 366] on div "Undo" at bounding box center [247, 439] width 16 height 6
click at [23, 223] on div at bounding box center [23, 221] width 8 height 8
click at [482, 366] on icon at bounding box center [485, 439] width 10 height 10
click at [539, 366] on icon at bounding box center [539, 439] width 10 height 10
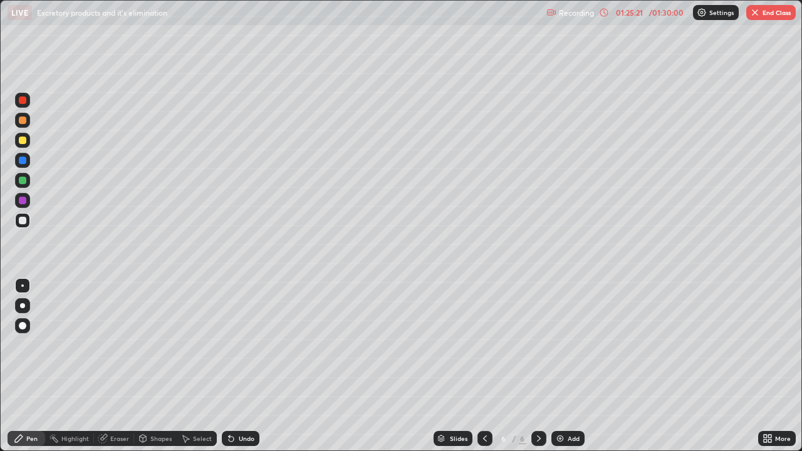
click at [114, 366] on div "Eraser" at bounding box center [119, 439] width 19 height 6
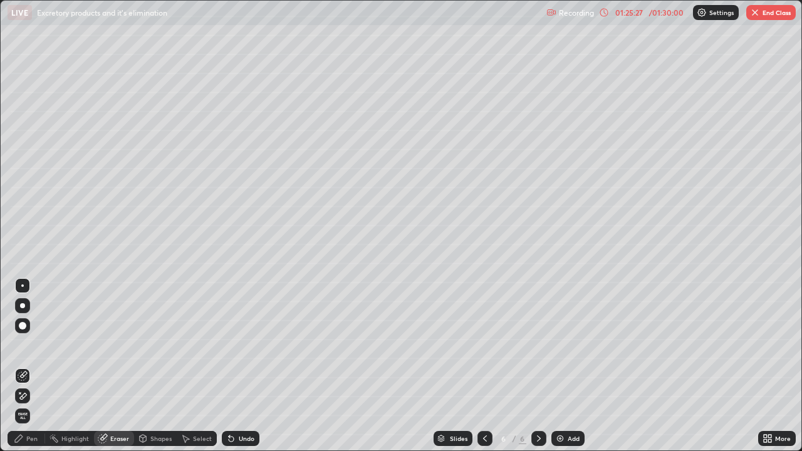
click at [26, 366] on div "Pen" at bounding box center [27, 438] width 38 height 15
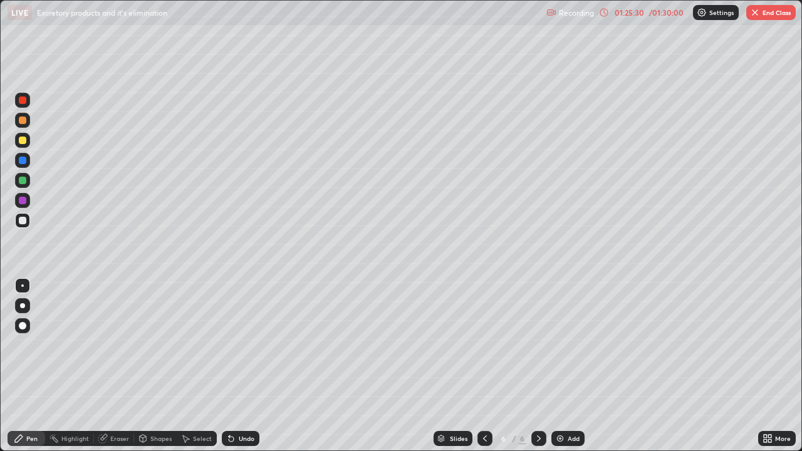
click at [24, 220] on div at bounding box center [23, 221] width 8 height 8
click at [22, 139] on div at bounding box center [23, 141] width 8 height 8
click at [22, 220] on div at bounding box center [23, 221] width 8 height 8
click at [239, 366] on div "Undo" at bounding box center [247, 439] width 16 height 6
click at [243, 366] on div "Undo" at bounding box center [247, 439] width 16 height 6
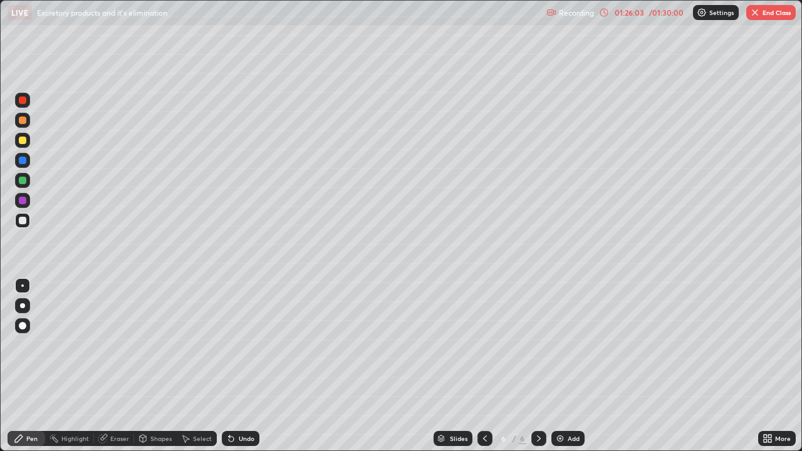
click at [236, 366] on div "Undo" at bounding box center [241, 438] width 38 height 15
click at [23, 142] on div at bounding box center [23, 141] width 8 height 8
click at [23, 182] on div at bounding box center [23, 181] width 8 height 8
click at [22, 142] on div at bounding box center [23, 141] width 8 height 8
click at [21, 122] on div at bounding box center [23, 121] width 8 height 8
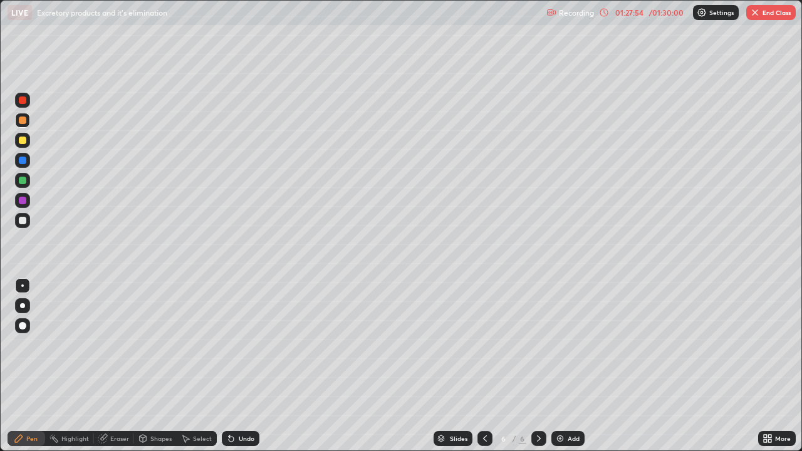
click at [197, 366] on div "Select" at bounding box center [202, 439] width 19 height 6
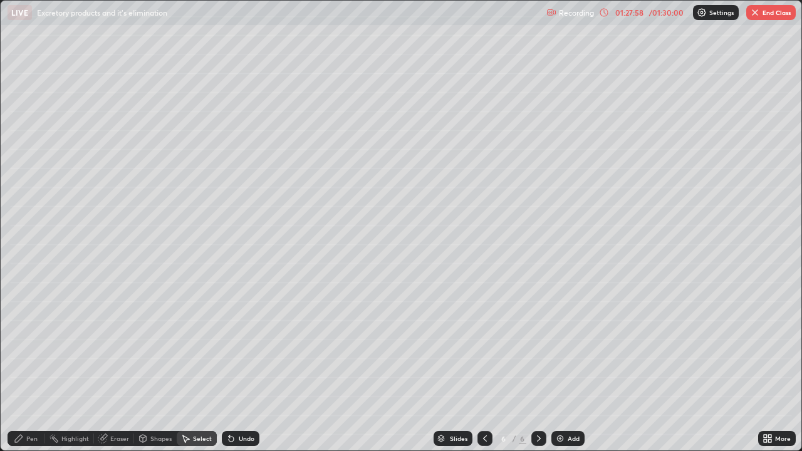
click at [155, 366] on div "Shapes" at bounding box center [155, 438] width 43 height 15
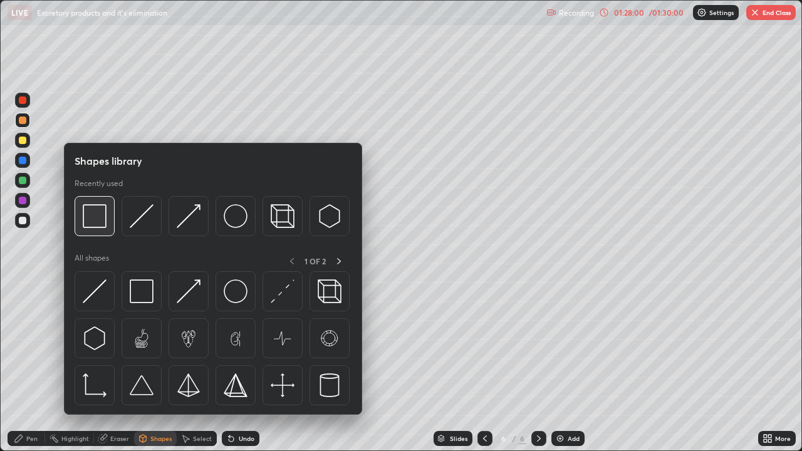
click at [105, 223] on img at bounding box center [95, 216] width 24 height 24
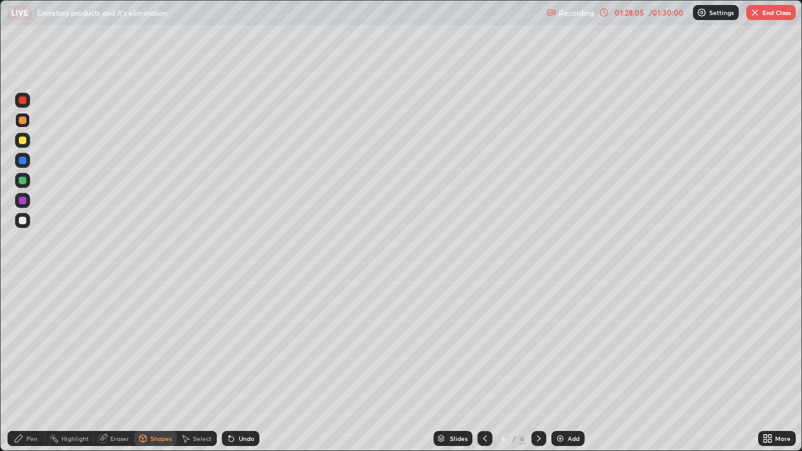
click at [29, 366] on div "Pen" at bounding box center [31, 439] width 11 height 6
click at [27, 140] on div at bounding box center [22, 140] width 15 height 15
click at [23, 366] on icon at bounding box center [19, 439] width 10 height 10
click at [16, 224] on div at bounding box center [22, 220] width 15 height 15
click at [21, 140] on div at bounding box center [23, 141] width 8 height 8
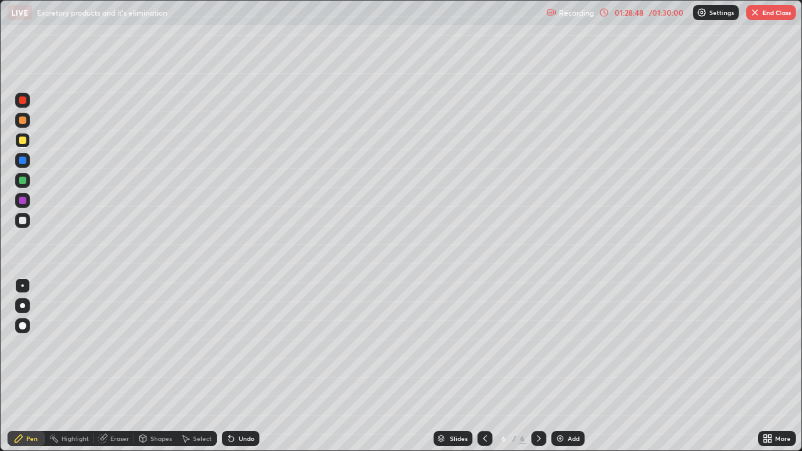
click at [244, 366] on div "Undo" at bounding box center [247, 439] width 16 height 6
click at [243, 366] on div "Undo" at bounding box center [247, 439] width 16 height 6
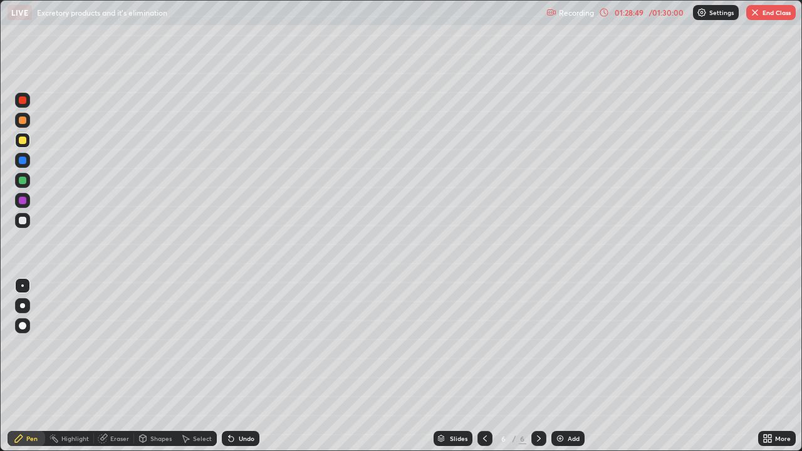
click at [243, 366] on div "Undo" at bounding box center [247, 439] width 16 height 6
click at [240, 366] on div "Undo" at bounding box center [247, 439] width 16 height 6
click at [239, 366] on div "Undo" at bounding box center [247, 439] width 16 height 6
click at [482, 366] on icon at bounding box center [485, 439] width 10 height 10
click at [538, 366] on icon at bounding box center [539, 439] width 10 height 10
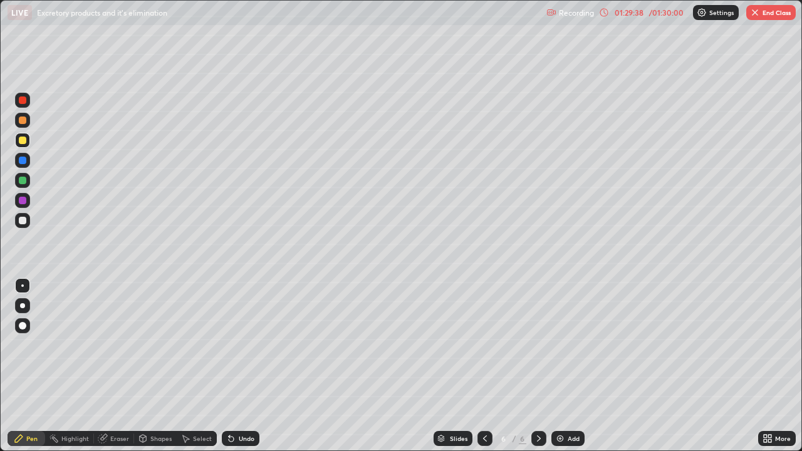
click at [21, 223] on div at bounding box center [23, 221] width 8 height 8
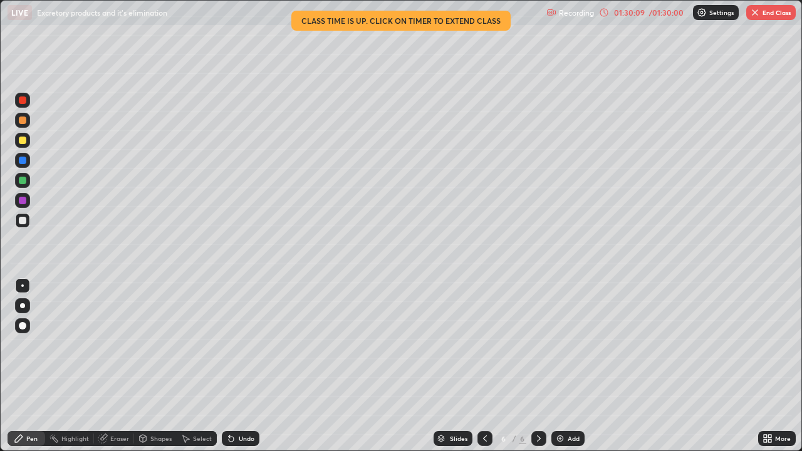
click at [784, 16] on button "End Class" at bounding box center [772, 12] width 50 height 15
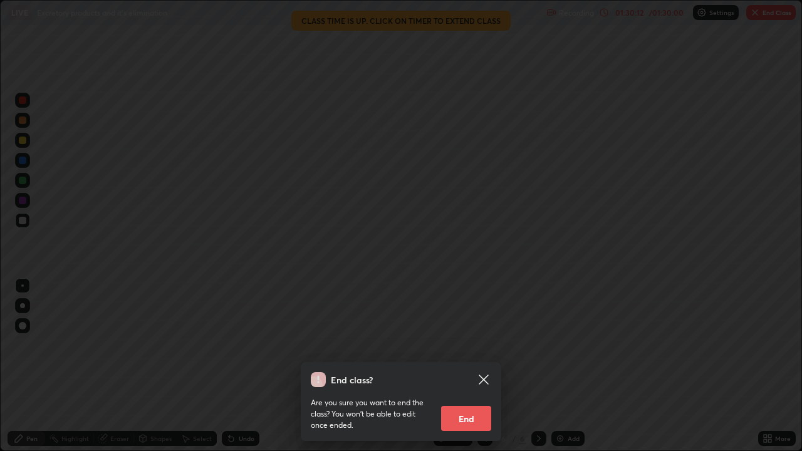
click at [483, 366] on icon at bounding box center [483, 379] width 15 height 15
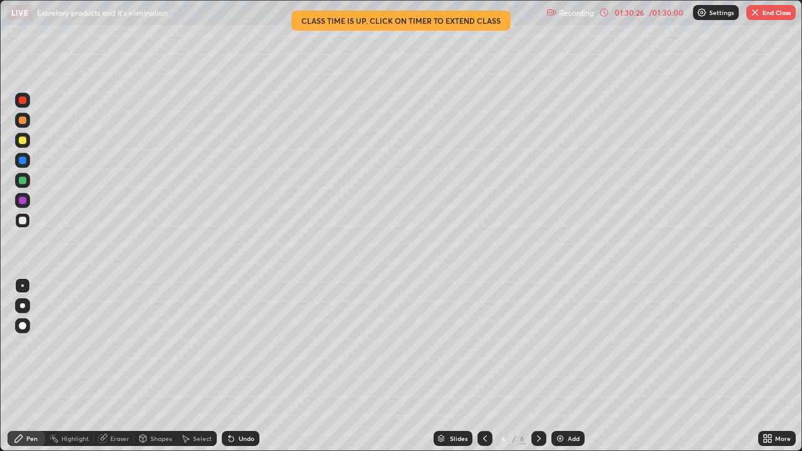
click at [782, 13] on button "End Class" at bounding box center [772, 12] width 50 height 15
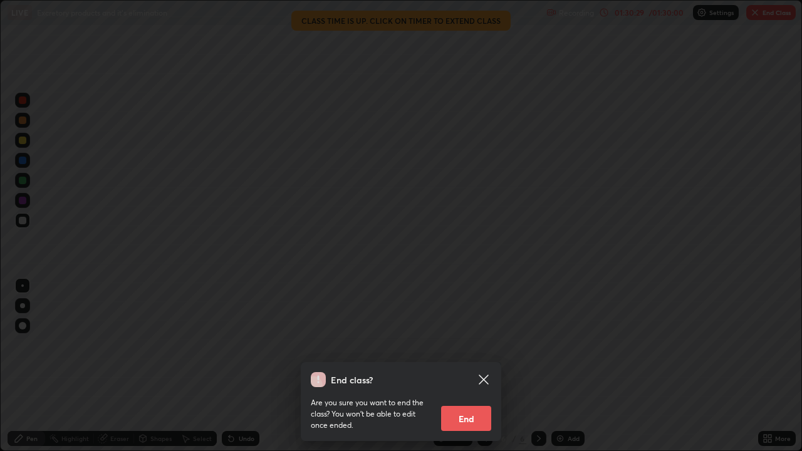
click at [458, 366] on button "End" at bounding box center [466, 418] width 50 height 25
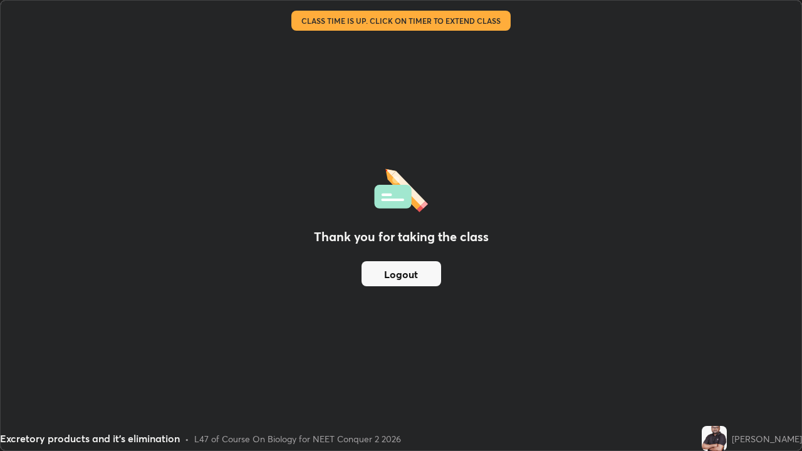
click at [415, 273] on button "Logout" at bounding box center [402, 273] width 80 height 25
